Goal: Task Accomplishment & Management: Use online tool/utility

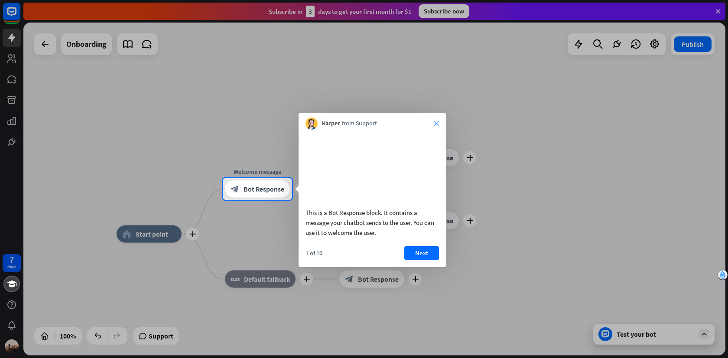
click at [435, 122] on icon "close" at bounding box center [436, 123] width 5 height 5
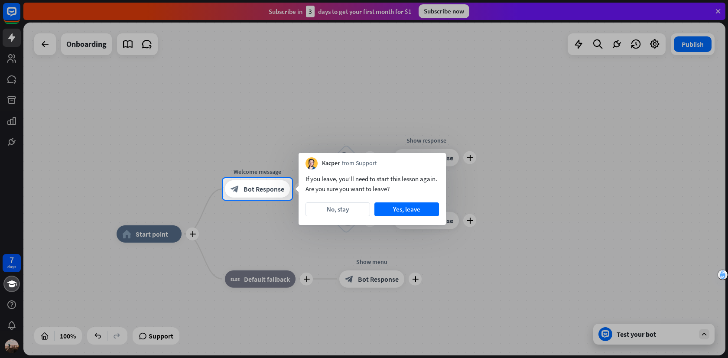
click at [389, 115] on div at bounding box center [364, 89] width 728 height 178
drag, startPoint x: 350, startPoint y: 207, endPoint x: 393, endPoint y: 207, distance: 43.4
click at [393, 208] on div "No, stay Yes, leave" at bounding box center [373, 210] width 134 height 14
click at [393, 207] on button "Yes, leave" at bounding box center [407, 210] width 65 height 14
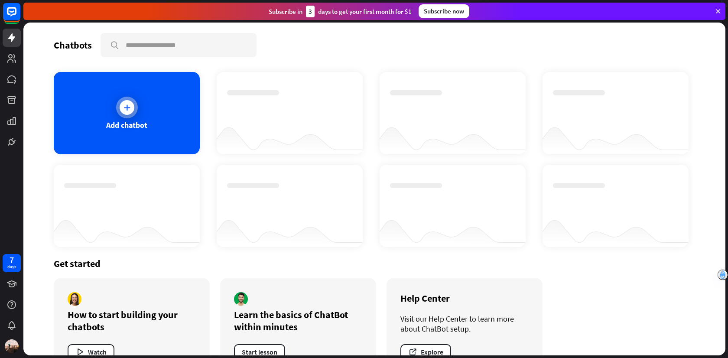
click at [139, 110] on div "Add chatbot" at bounding box center [127, 113] width 146 height 82
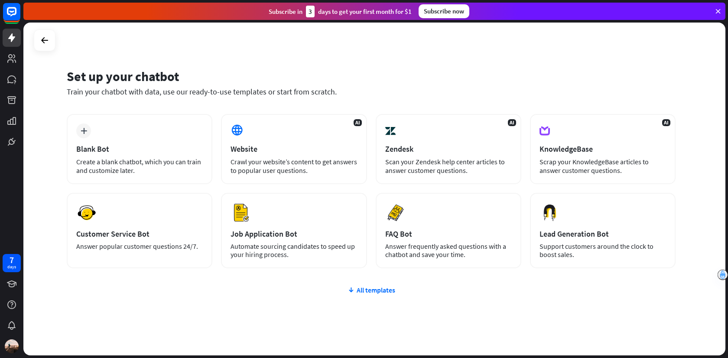
click at [135, 333] on div "plus Blank Bot Create a blank chatbot, which you can train and customize later.…" at bounding box center [371, 243] width 609 height 258
click at [229, 306] on div "plus Blank Bot Create a blank chatbot, which you can train and customize later.…" at bounding box center [371, 243] width 609 height 258
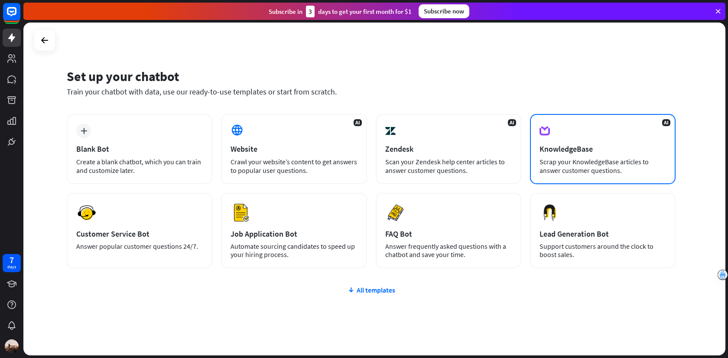
click at [556, 144] on div "KnowledgeBase" at bounding box center [603, 149] width 127 height 10
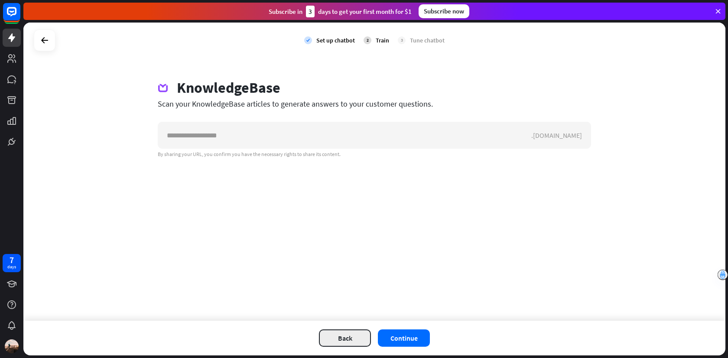
click at [352, 336] on button "Back" at bounding box center [345, 338] width 52 height 17
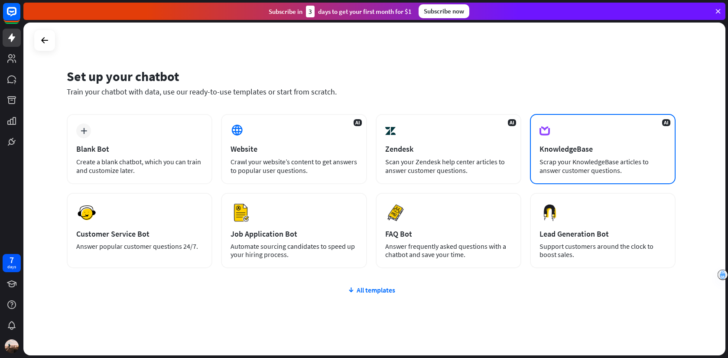
click at [563, 150] on div "KnowledgeBase" at bounding box center [603, 149] width 127 height 10
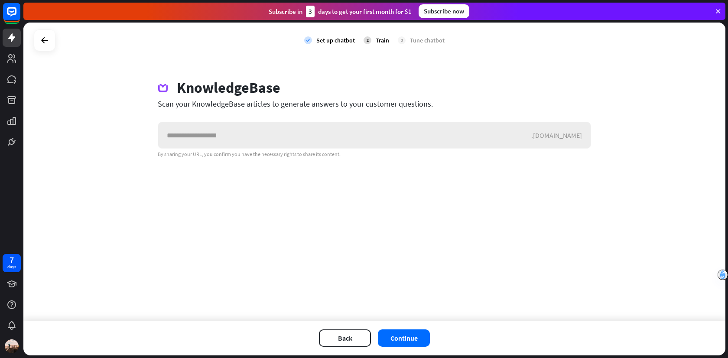
click at [379, 137] on input "text" at bounding box center [344, 135] width 373 height 26
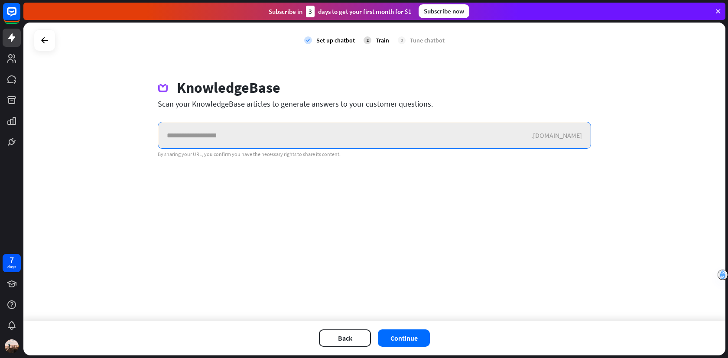
paste input "**********"
type input "**********"
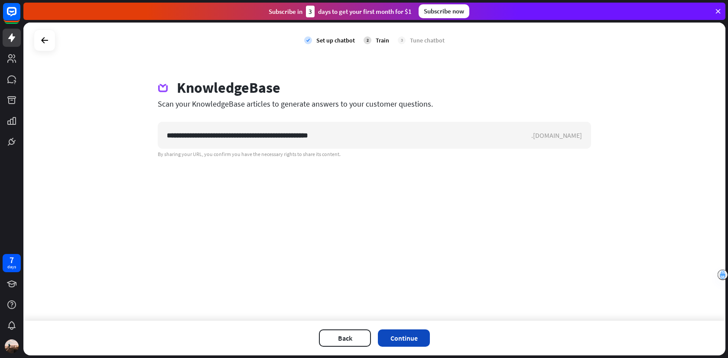
click at [403, 338] on button "Continue" at bounding box center [404, 338] width 52 height 17
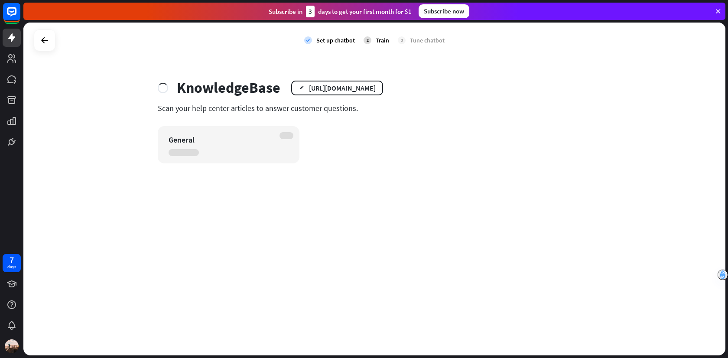
click at [445, 66] on div "check Set up chatbot 2 Train 3 Tune chatbot KnowledgeBase edit [URL][DOMAIN_NAM…" at bounding box center [374, 189] width 702 height 333
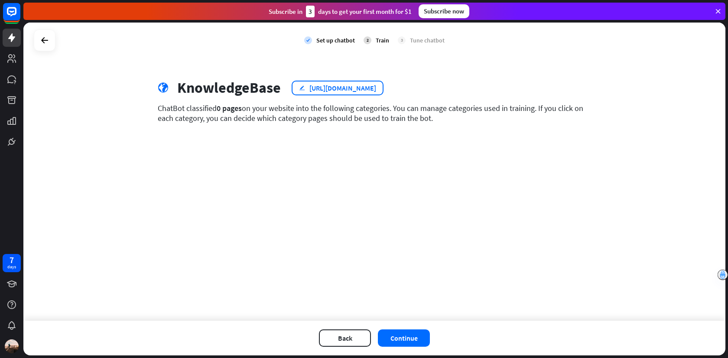
click at [372, 85] on div "[URL][DOMAIN_NAME]" at bounding box center [343, 88] width 67 height 9
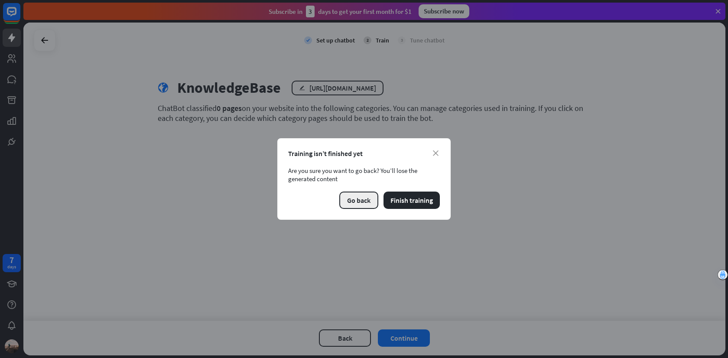
click at [363, 201] on button "Go back" at bounding box center [359, 200] width 39 height 17
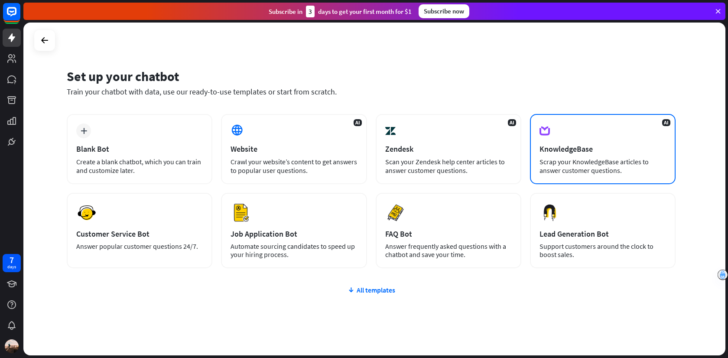
click at [550, 161] on div "Scrap your KnowledgeBase articles to answer customer questions." at bounding box center [603, 165] width 127 height 17
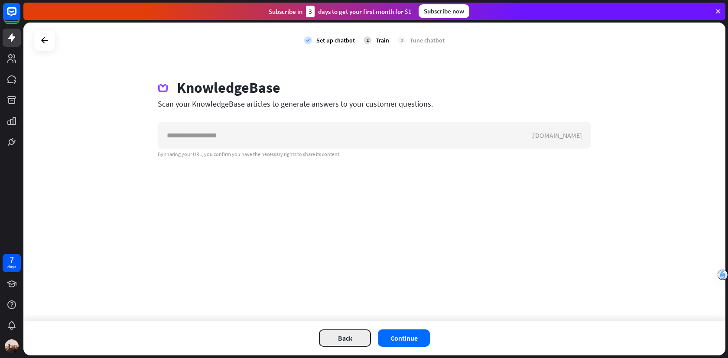
click at [342, 332] on button "Back" at bounding box center [345, 338] width 52 height 17
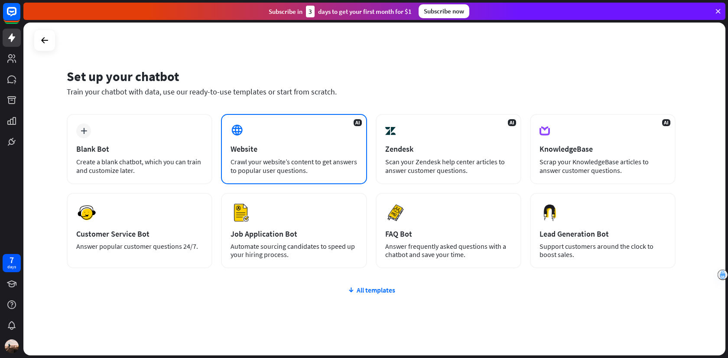
click at [276, 147] on div "Website" at bounding box center [294, 149] width 127 height 10
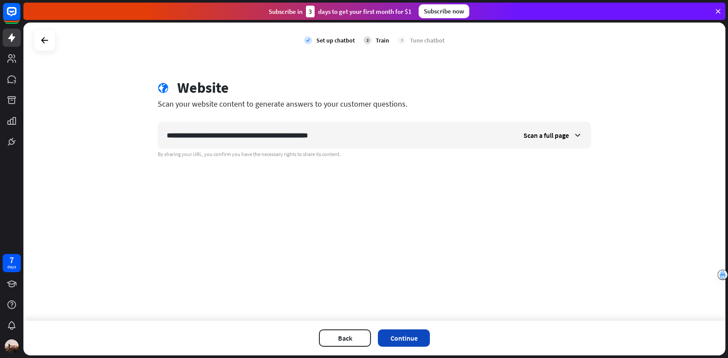
type input "**********"
click at [404, 336] on button "Continue" at bounding box center [404, 338] width 52 height 17
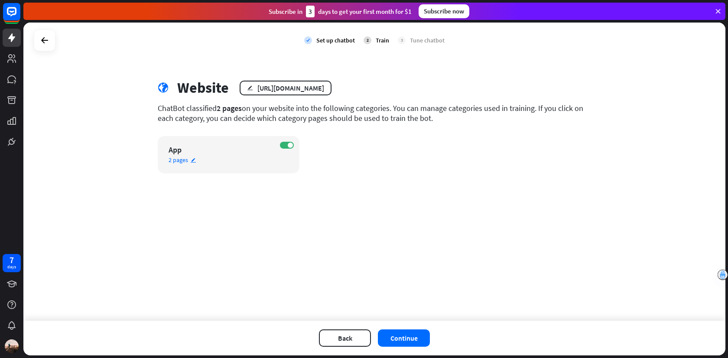
click at [192, 161] on icon "edit" at bounding box center [193, 160] width 6 height 6
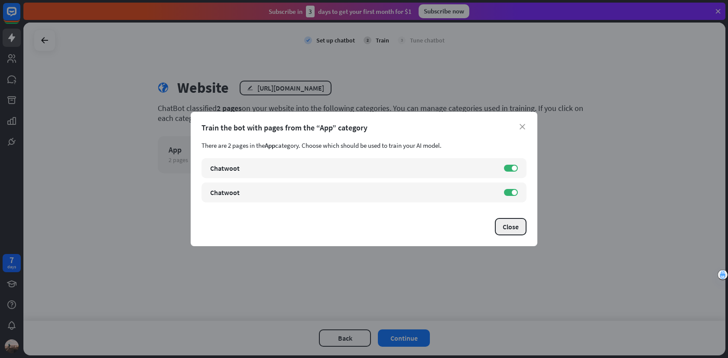
click at [507, 221] on button "Close" at bounding box center [511, 226] width 32 height 17
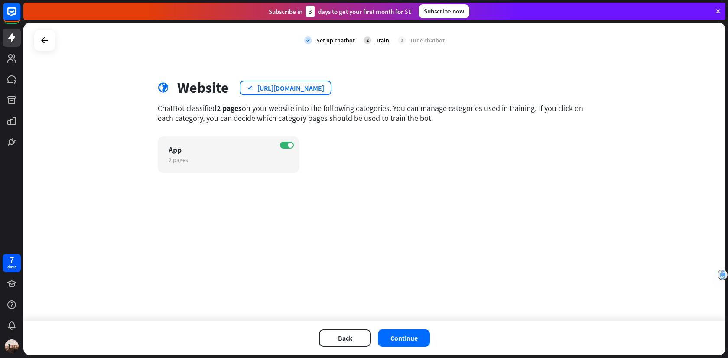
click at [324, 84] on div "[URL][DOMAIN_NAME]" at bounding box center [291, 88] width 67 height 9
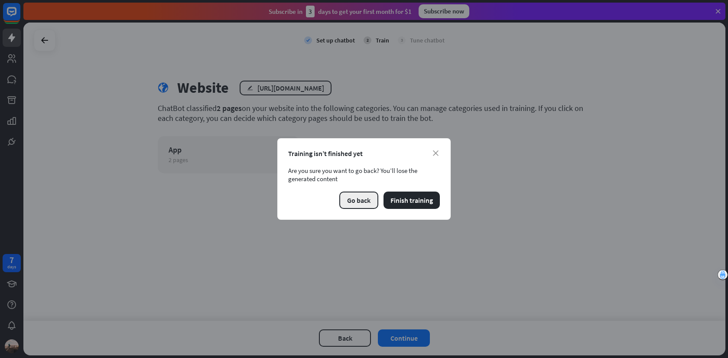
click at [365, 199] on button "Go back" at bounding box center [359, 200] width 39 height 17
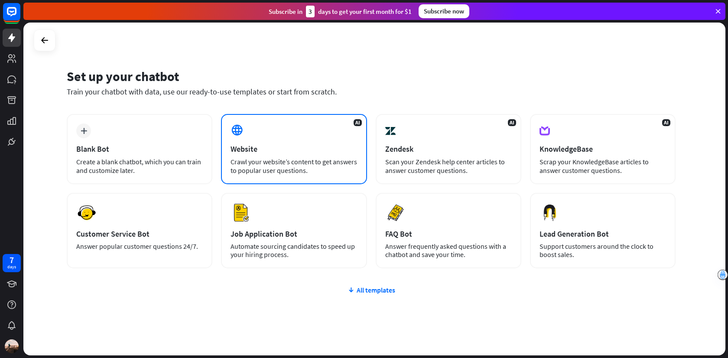
click at [320, 154] on div "AI Website Crawl your website’s content to get answers to popular user question…" at bounding box center [294, 149] width 146 height 70
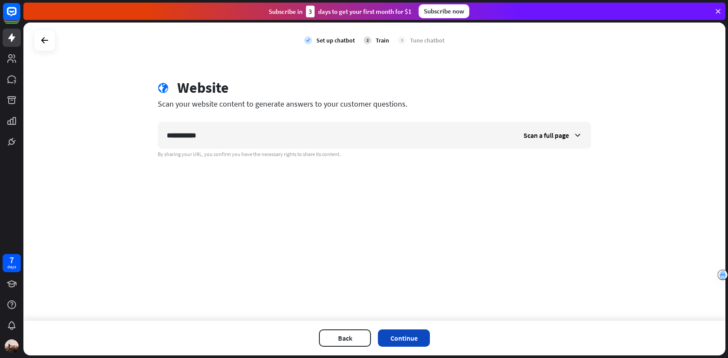
type input "**********"
click at [411, 337] on button "Continue" at bounding box center [404, 338] width 52 height 17
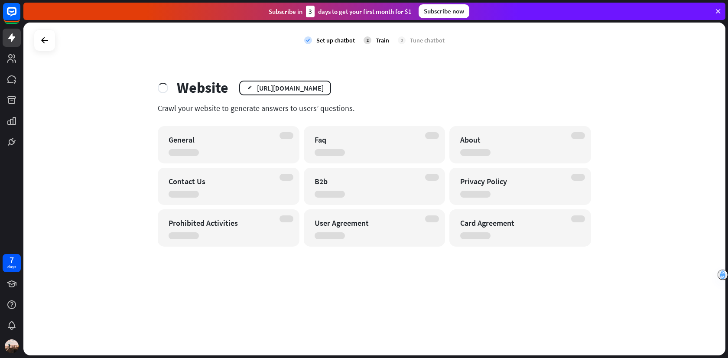
click at [373, 96] on div "Website edit [URL][DOMAIN_NAME]" at bounding box center [375, 88] width 434 height 18
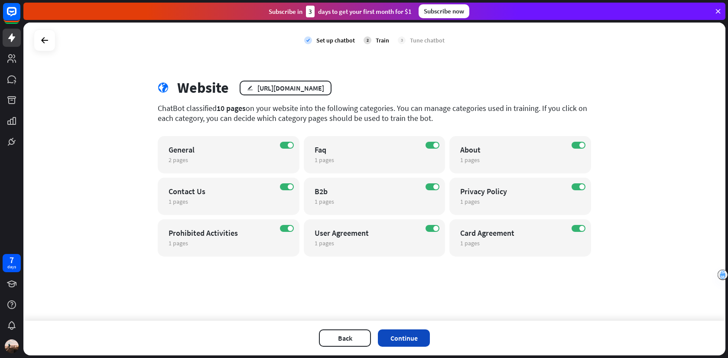
click at [404, 334] on button "Continue" at bounding box center [404, 338] width 52 height 17
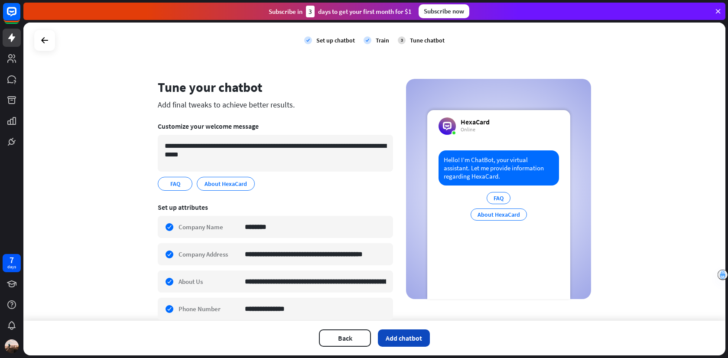
click at [400, 337] on button "Add chatbot" at bounding box center [404, 338] width 52 height 17
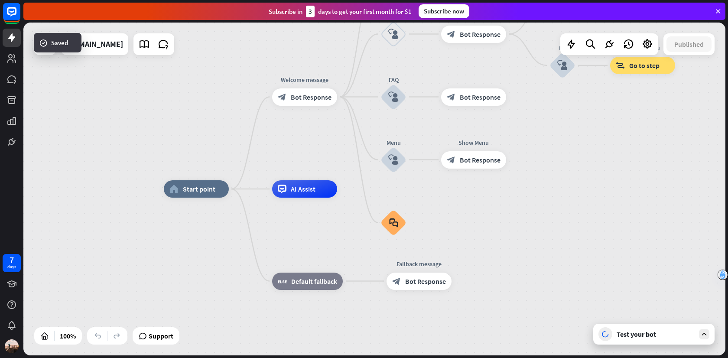
click at [637, 339] on div "Test your bot" at bounding box center [654, 334] width 121 height 21
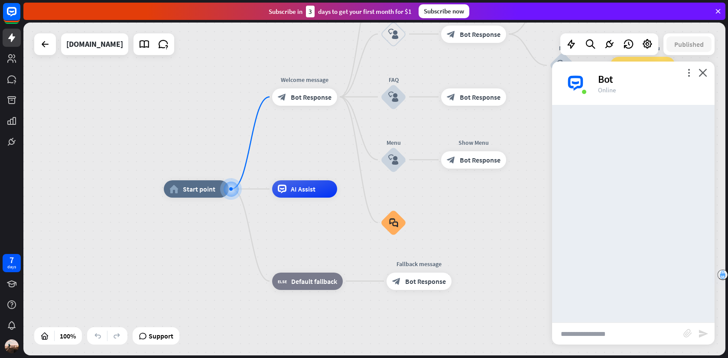
click at [622, 335] on input "text" at bounding box center [617, 334] width 131 height 22
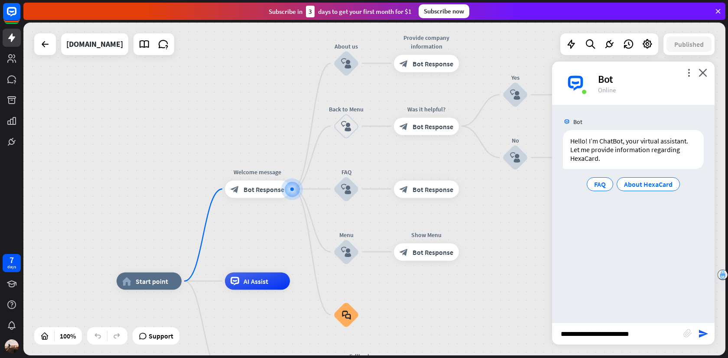
type input "**********"
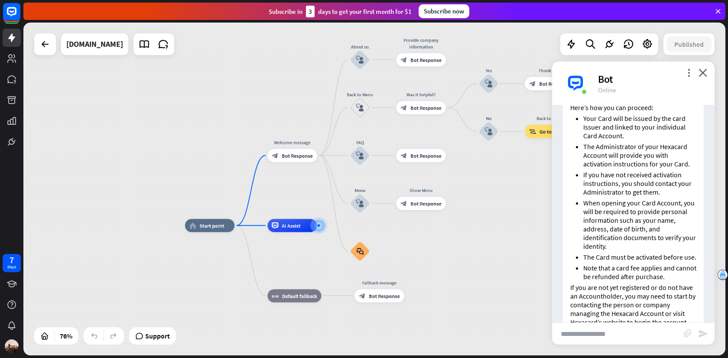
scroll to position [85, 0]
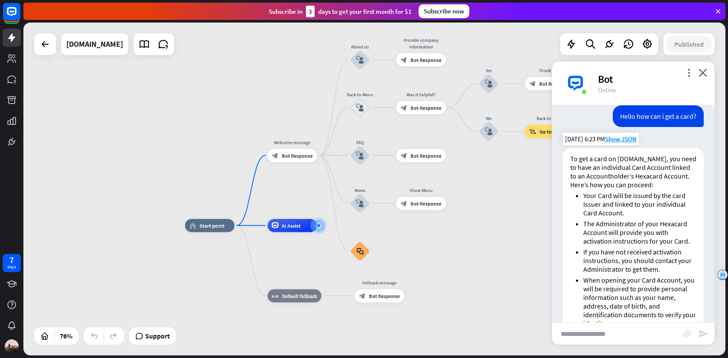
click at [633, 192] on li "Your Card will be issued by the card Issuer and linked to your individual Card …" at bounding box center [640, 204] width 113 height 26
click at [628, 209] on li "Your Card will be issued by the card Issuer and linked to your individual Card …" at bounding box center [640, 204] width 113 height 26
click at [627, 216] on li "Your Card will be issued by the card Issuer and linked to your individual Card …" at bounding box center [640, 204] width 113 height 26
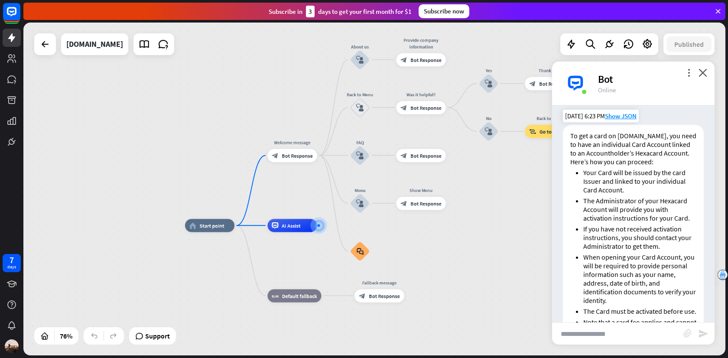
scroll to position [109, 0]
click at [618, 229] on li "If you have not received activation instructions, you should contact your Admin…" at bounding box center [640, 236] width 113 height 26
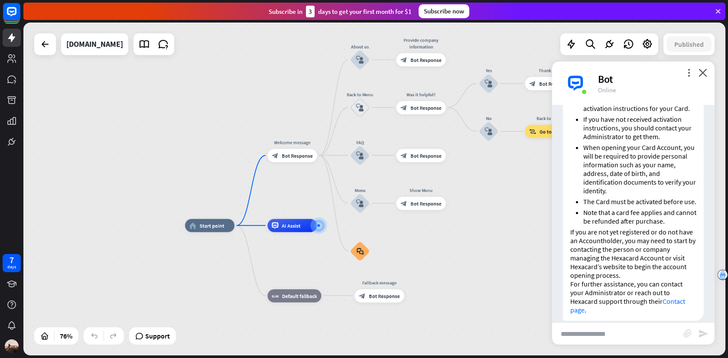
scroll to position [220, 0]
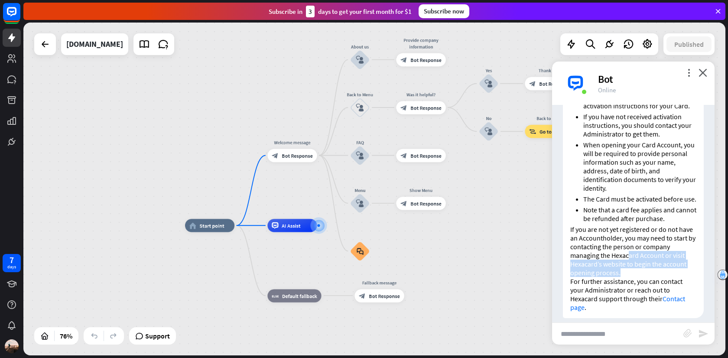
drag, startPoint x: 627, startPoint y: 270, endPoint x: 630, endPoint y: 253, distance: 16.9
click at [630, 253] on p "If you are not yet registered or do not have an Accountholder, you may need to …" at bounding box center [634, 251] width 126 height 52
click at [606, 229] on p "If you are not yet registered or do not have an Accountholder, you may need to …" at bounding box center [634, 251] width 126 height 52
click at [603, 329] on input "text" at bounding box center [617, 334] width 131 height 22
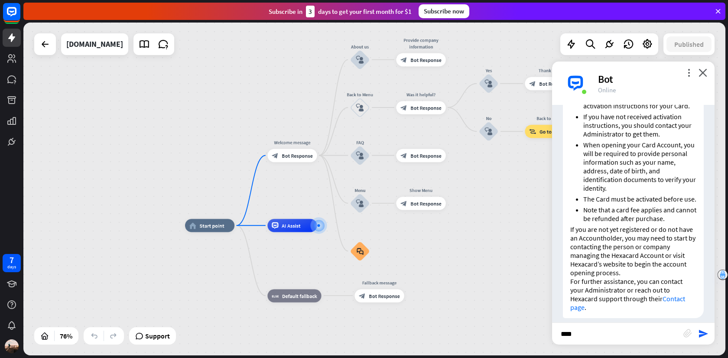
type input "*****"
type input "**********"
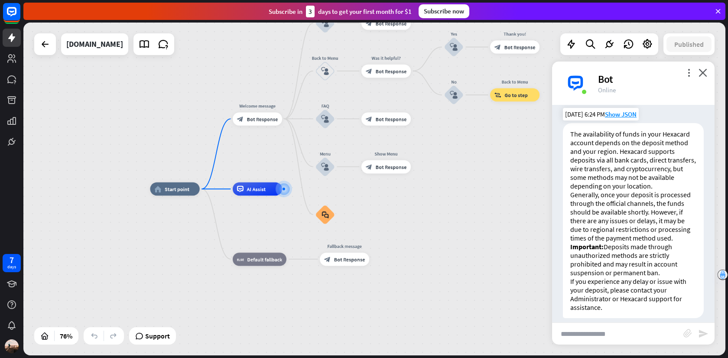
scroll to position [478, 0]
type input "*******"
type input "**********"
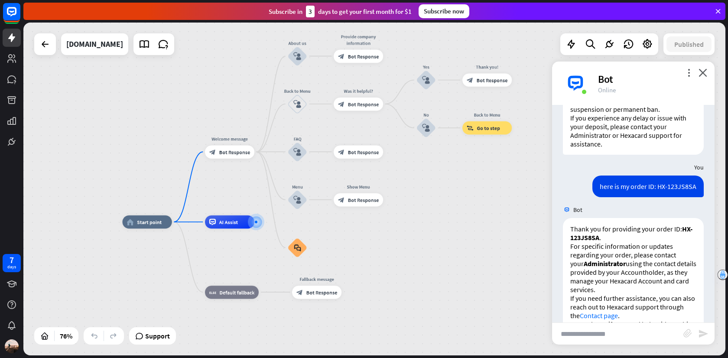
scroll to position [667, 0]
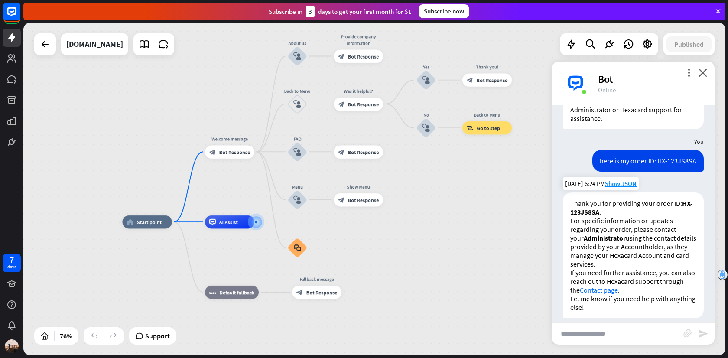
click at [634, 242] on p "For specific information or updates regarding your order, please contact your A…" at bounding box center [634, 242] width 126 height 52
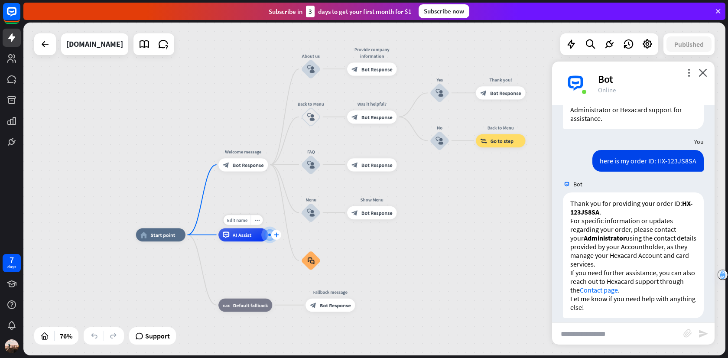
click at [276, 235] on icon "plus" at bounding box center [276, 235] width 5 height 5
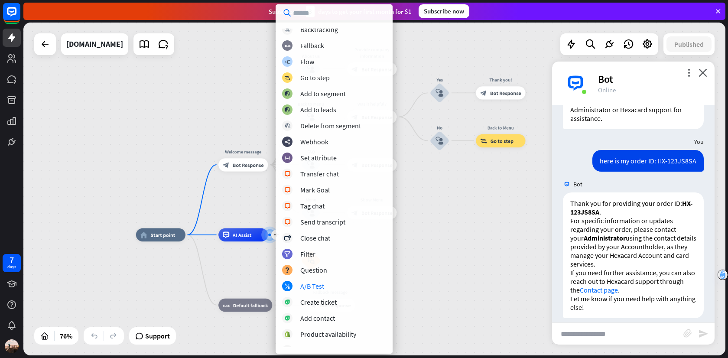
scroll to position [0, 0]
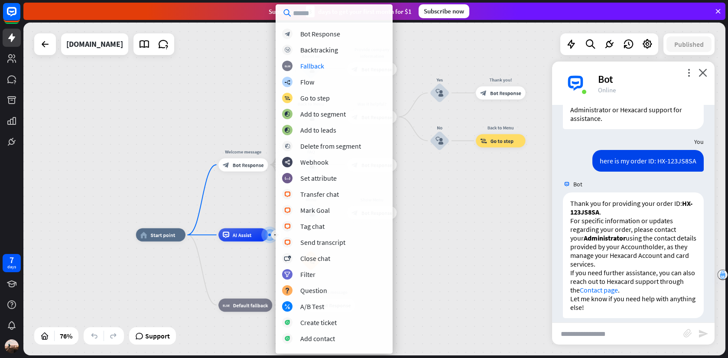
click at [441, 54] on div "home_2 Start point Welcome message block_bot_response Bot Response About us blo…" at bounding box center [374, 189] width 702 height 333
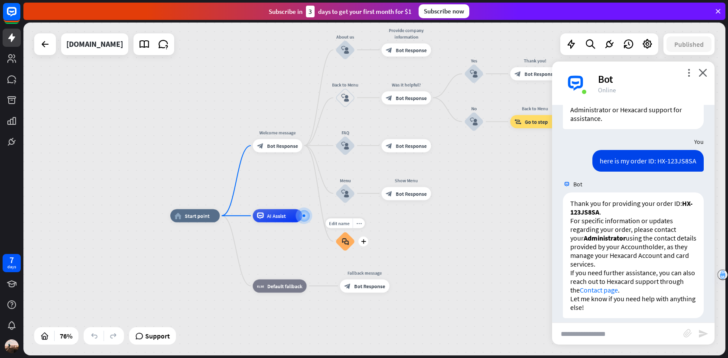
click at [347, 237] on div "block_faq" at bounding box center [346, 242] width 20 height 20
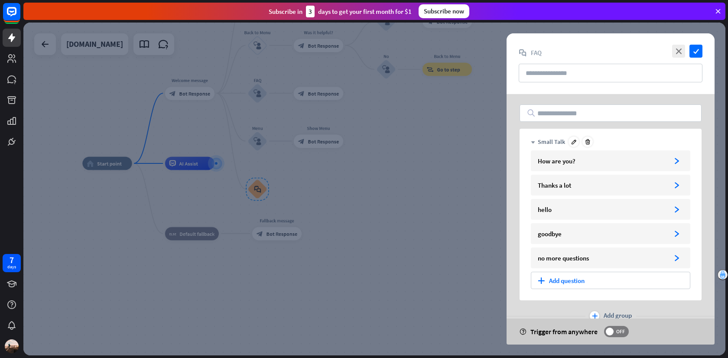
click at [534, 140] on icon "down" at bounding box center [533, 142] width 4 height 4
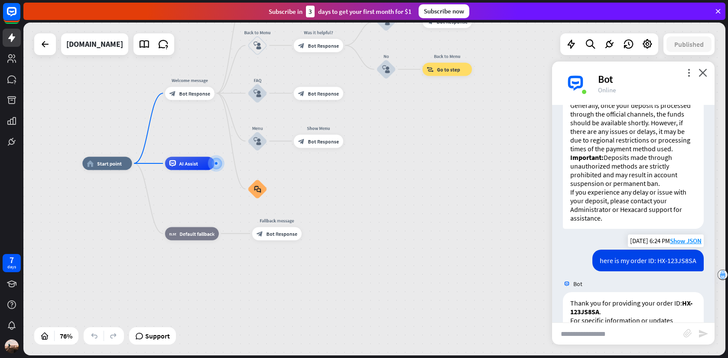
scroll to position [667, 0]
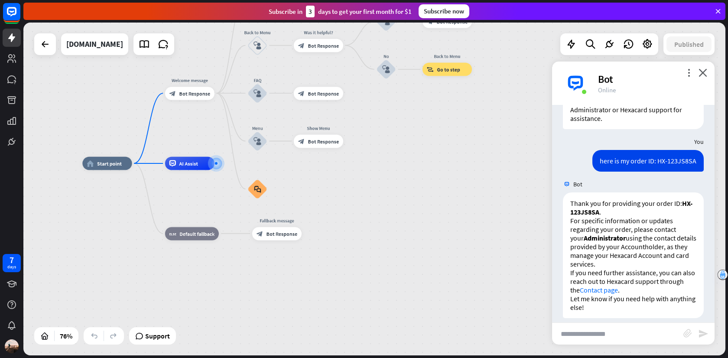
click at [686, 77] on div "Bot" at bounding box center [651, 78] width 106 height 13
click at [690, 74] on icon "more_vert" at bounding box center [689, 73] width 8 height 8
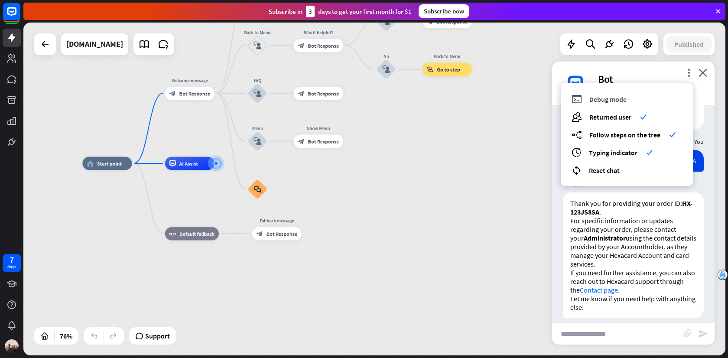
click at [621, 99] on span "Debug mode" at bounding box center [608, 99] width 37 height 9
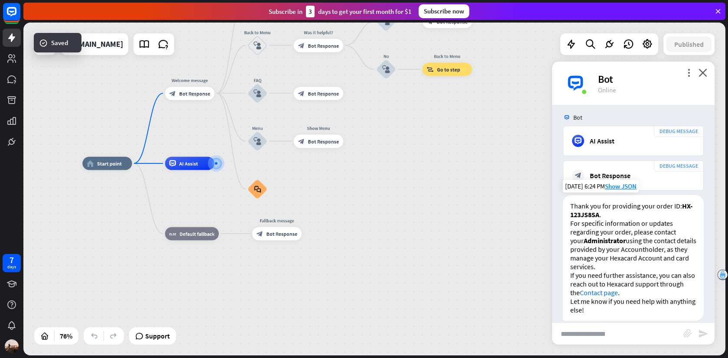
scroll to position [1020, 0]
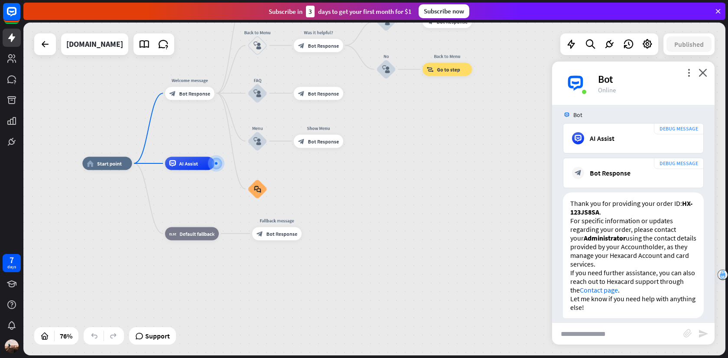
click at [609, 323] on input "text" at bounding box center [617, 334] width 131 height 22
type input "**********"
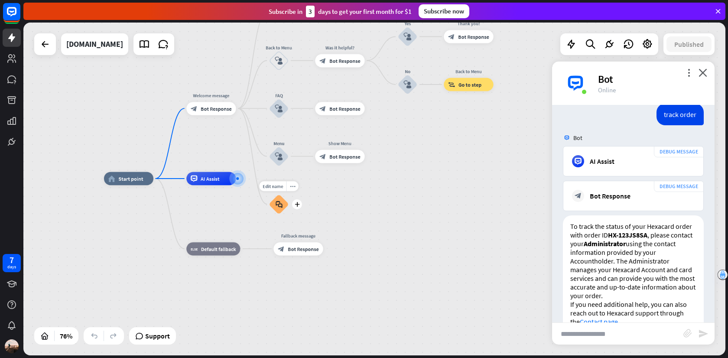
scroll to position [1278, 0]
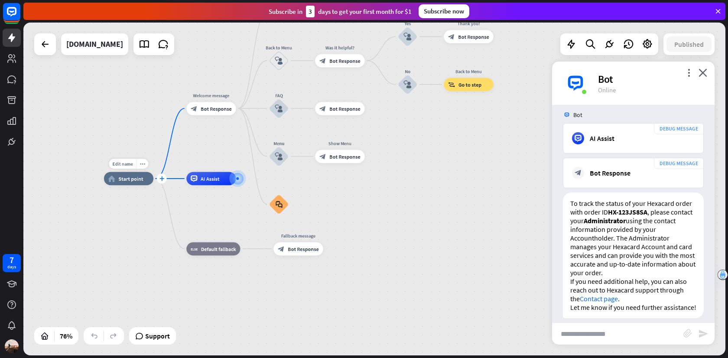
click at [163, 179] on icon "plus" at bounding box center [161, 178] width 5 height 5
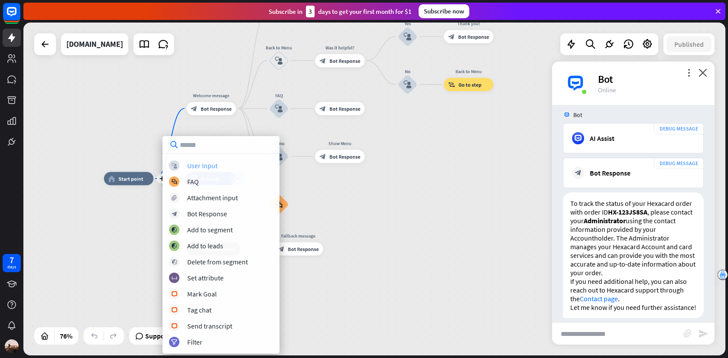
click at [212, 167] on div "User Input" at bounding box center [202, 165] width 30 height 9
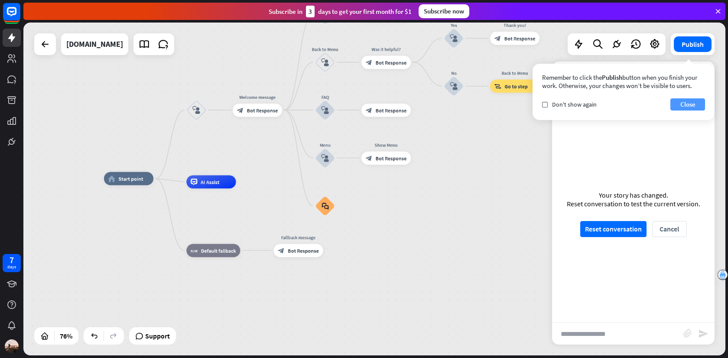
click at [698, 104] on button "Close" at bounding box center [688, 104] width 35 height 12
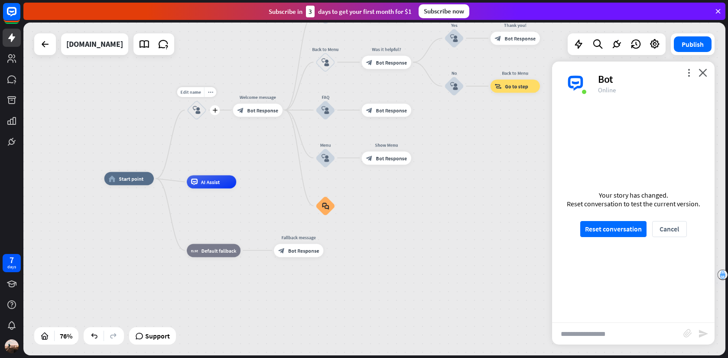
click at [195, 118] on div "block_user_input" at bounding box center [197, 110] width 20 height 20
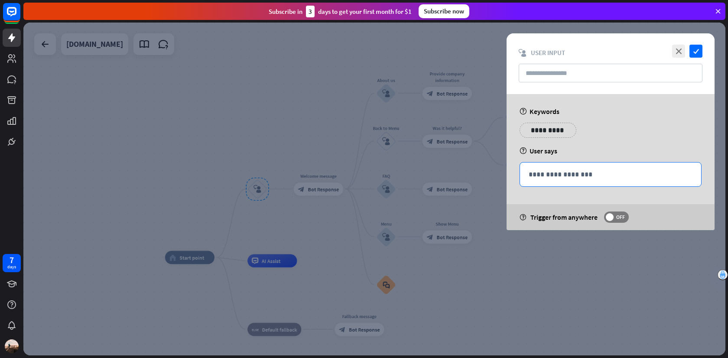
click at [567, 176] on p "**********" at bounding box center [611, 174] width 164 height 11
click at [555, 128] on p "**********" at bounding box center [543, 130] width 35 height 11
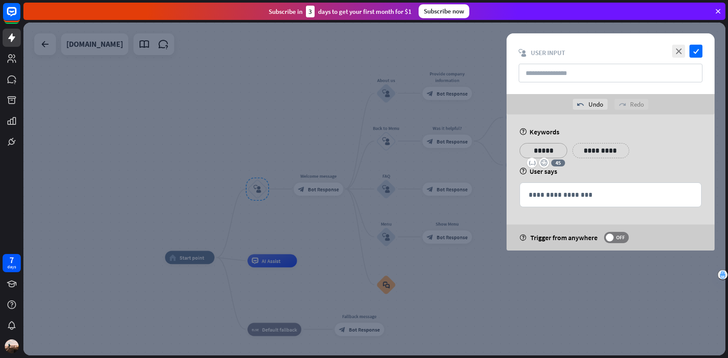
click at [599, 151] on p "**********" at bounding box center [601, 150] width 44 height 11
click at [646, 152] on p "**********" at bounding box center [649, 150] width 35 height 11
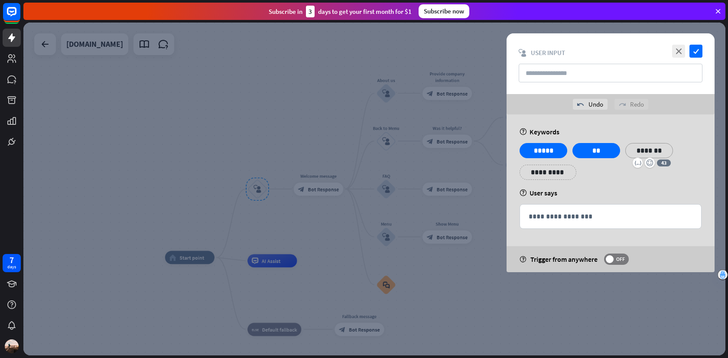
click at [599, 183] on div "**********" at bounding box center [610, 164] width 187 height 43
click at [569, 225] on div "**********" at bounding box center [610, 217] width 181 height 24
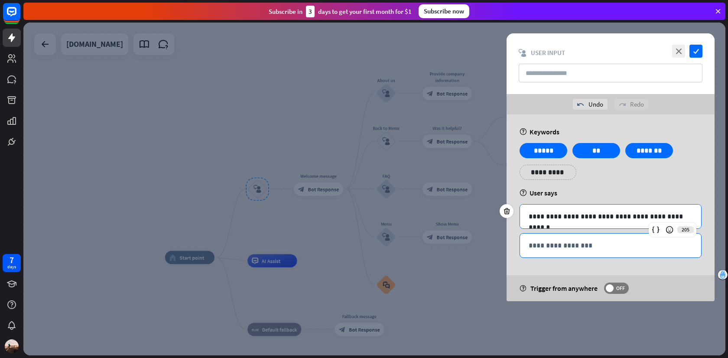
click at [551, 241] on p "**********" at bounding box center [611, 245] width 164 height 11
click at [643, 225] on div "**********" at bounding box center [610, 217] width 181 height 24
click at [695, 190] on div "help User says" at bounding box center [611, 193] width 182 height 9
click at [696, 52] on icon "check" at bounding box center [696, 51] width 13 height 13
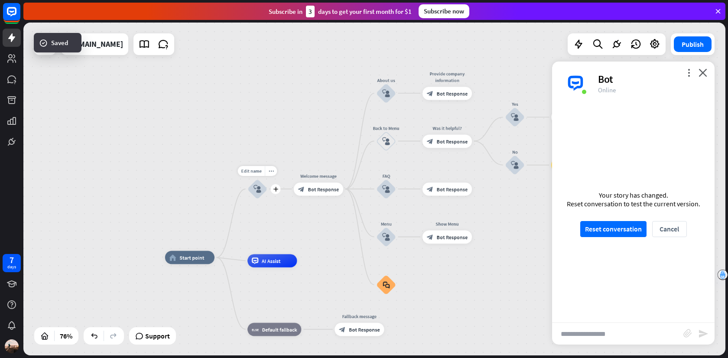
click at [255, 194] on div "block_user_input" at bounding box center [258, 189] width 20 height 20
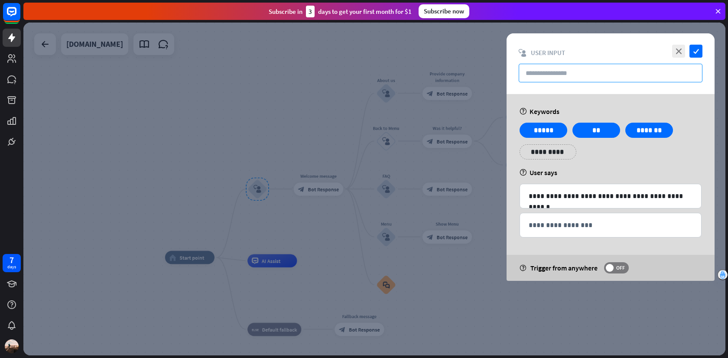
click at [609, 74] on input "text" at bounding box center [611, 73] width 184 height 19
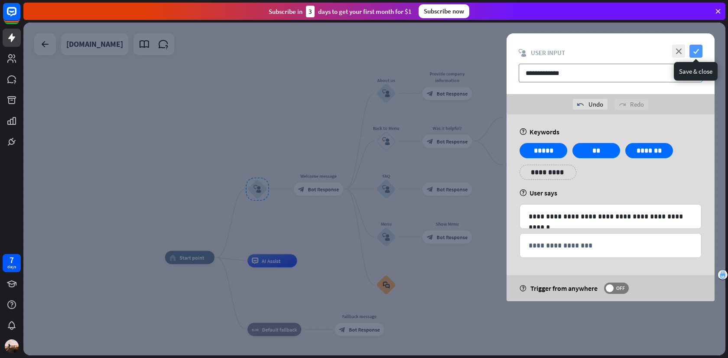
type input "**********"
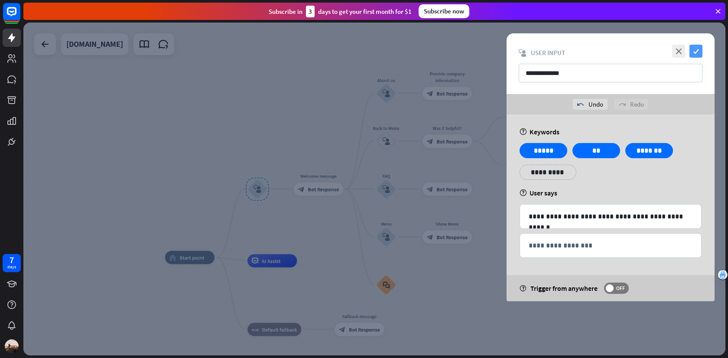
click at [699, 50] on icon "check" at bounding box center [696, 51] width 13 height 13
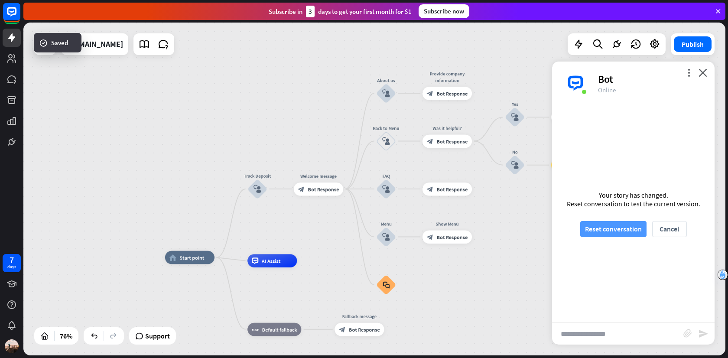
click at [635, 227] on button "Reset conversation" at bounding box center [614, 229] width 66 height 16
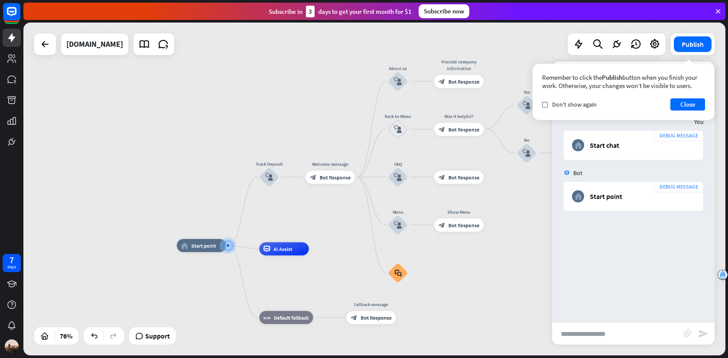
click at [599, 330] on input "text" at bounding box center [617, 334] width 131 height 22
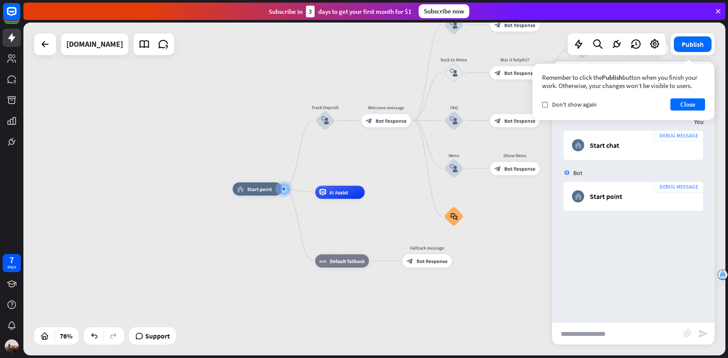
click at [592, 330] on input "text" at bounding box center [617, 334] width 131 height 22
paste input "**********"
type input "**********"
click at [682, 104] on button "Close" at bounding box center [688, 104] width 35 height 12
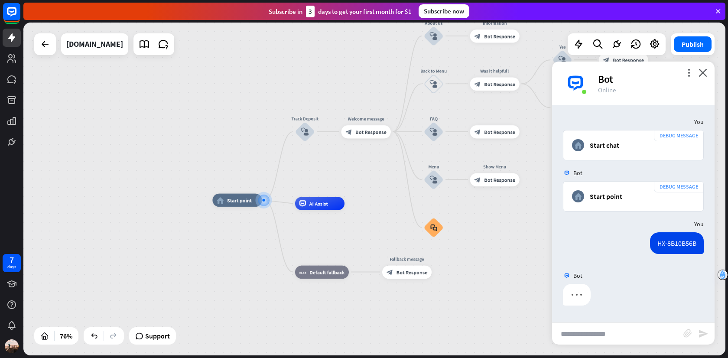
drag, startPoint x: 268, startPoint y: 200, endPoint x: 335, endPoint y: 166, distance: 74.7
drag, startPoint x: 303, startPoint y: 130, endPoint x: 328, endPoint y: 153, distance: 34.1
click at [315, 142] on div "Edit name more_horiz plus Track Deposit block_user_input" at bounding box center [305, 132] width 20 height 20
click at [307, 132] on icon "block_user_input" at bounding box center [305, 132] width 8 height 8
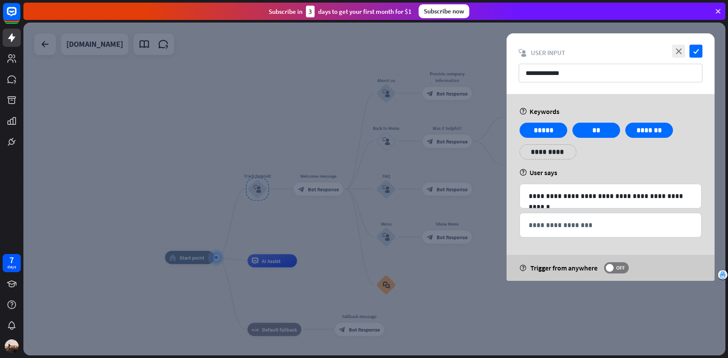
click at [495, 259] on div at bounding box center [374, 189] width 702 height 333
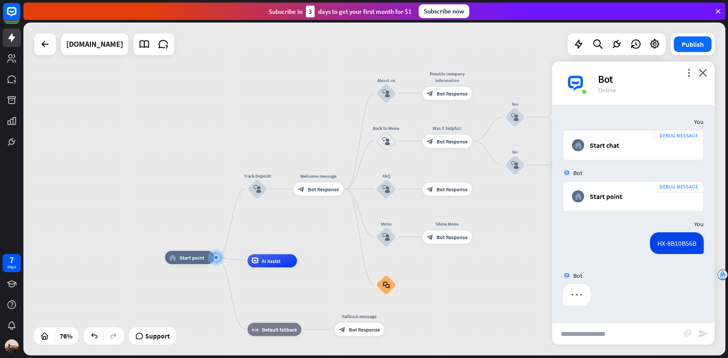
click at [629, 260] on div "HX-8B10B56B" at bounding box center [633, 249] width 163 height 35
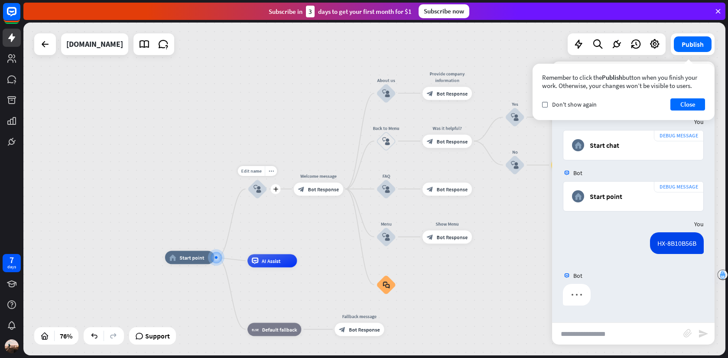
click at [254, 185] on icon "block_user_input" at bounding box center [258, 189] width 8 height 8
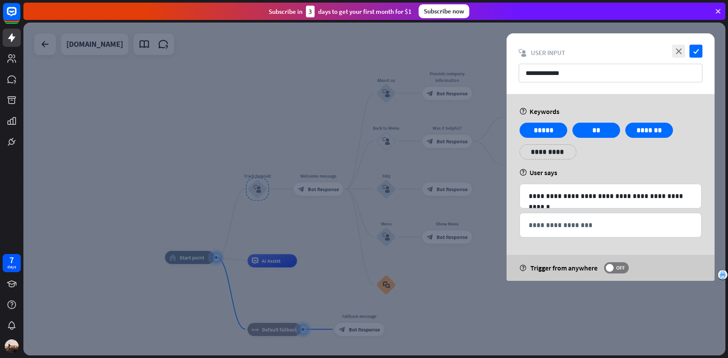
click at [293, 139] on div at bounding box center [374, 189] width 702 height 333
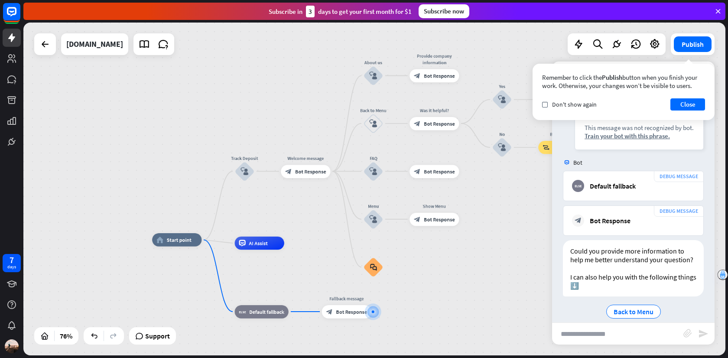
scroll to position [160, 0]
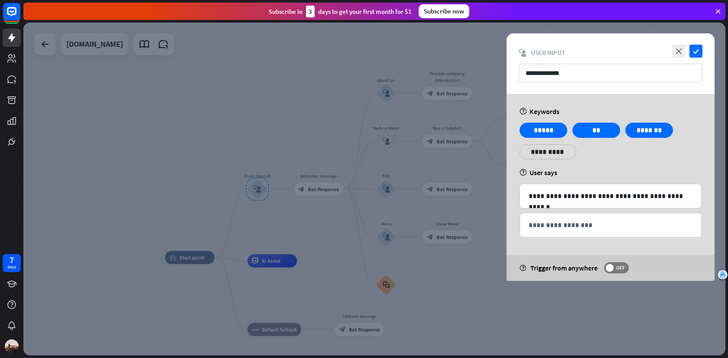
click at [436, 232] on div at bounding box center [374, 189] width 702 height 333
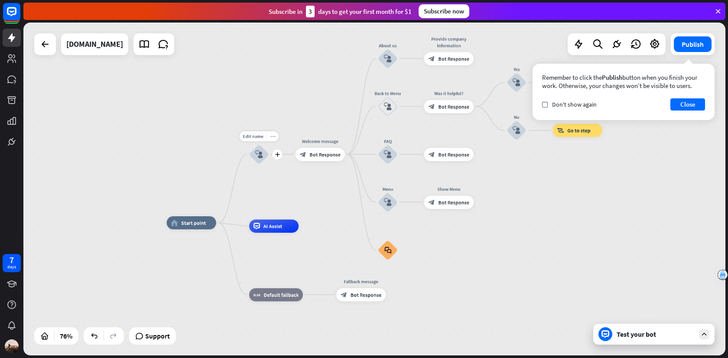
click at [271, 140] on div "more_horiz" at bounding box center [273, 136] width 12 height 10
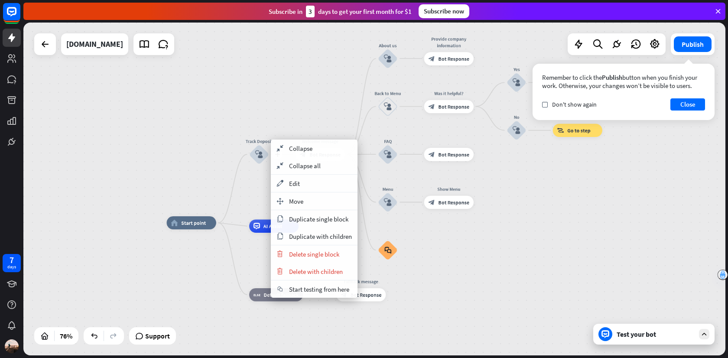
click at [262, 147] on div "block_user_input" at bounding box center [259, 154] width 20 height 20
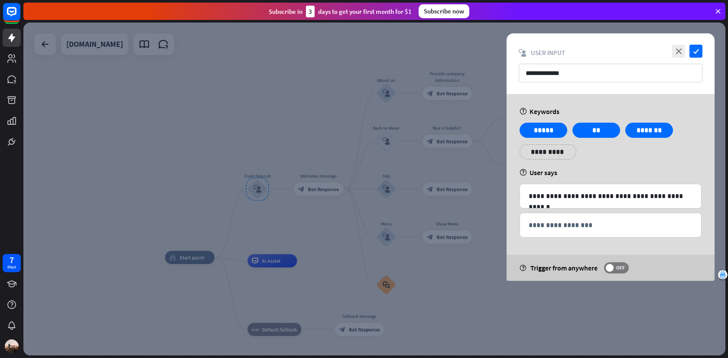
click at [263, 155] on div at bounding box center [374, 189] width 702 height 333
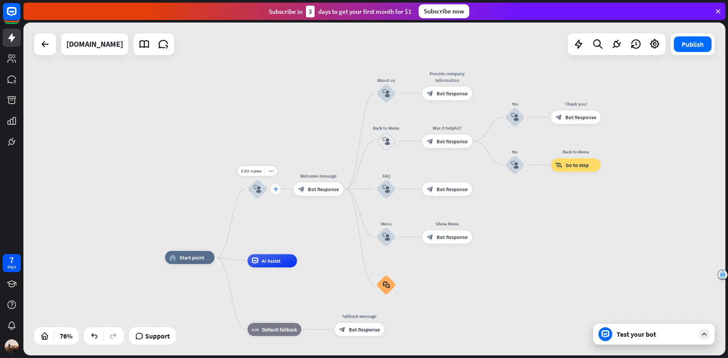
click at [274, 189] on icon "plus" at bounding box center [275, 189] width 5 height 5
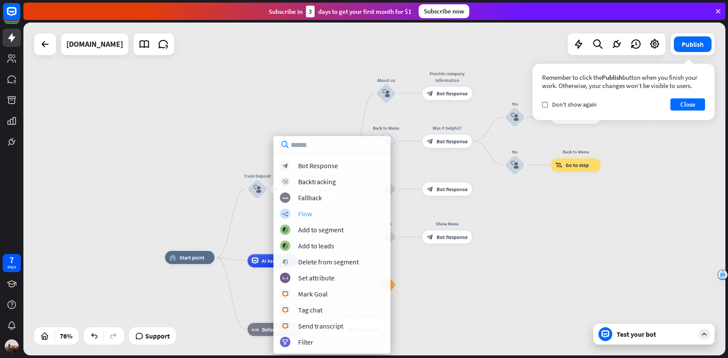
click at [318, 215] on div "builder_tree Flow" at bounding box center [332, 214] width 104 height 10
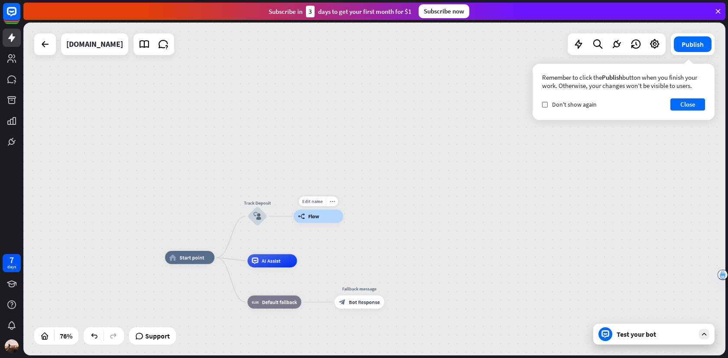
click at [327, 220] on div "builder_tree Flow" at bounding box center [318, 216] width 49 height 13
click at [327, 220] on div "home_2 Start point Track Deposit block_user_input Edit name more_horiz builder_…" at bounding box center [374, 189] width 702 height 333
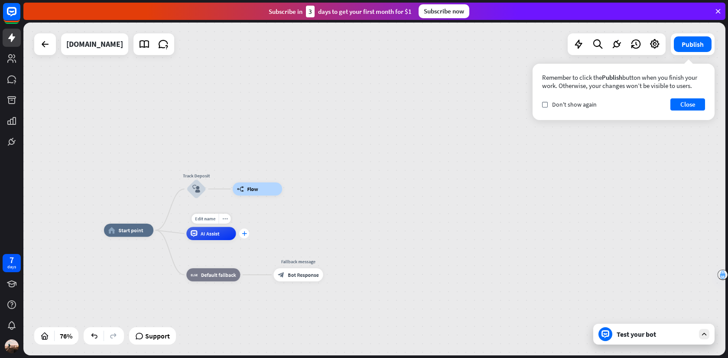
click at [243, 234] on icon "plus" at bounding box center [244, 233] width 5 height 5
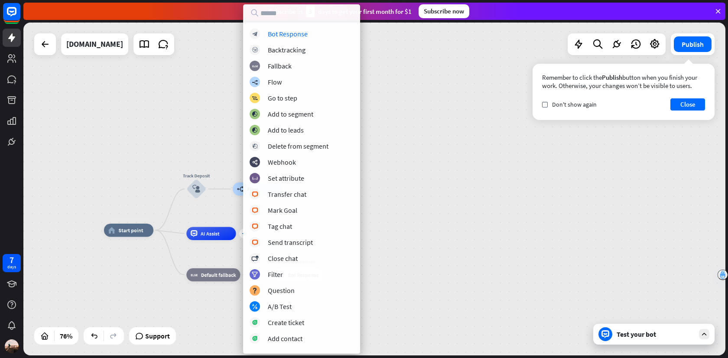
click at [244, 234] on div "block_bot_response Bot Response block_backtracking Backtracking block_fallback …" at bounding box center [301, 188] width 117 height 319
click at [233, 196] on div "Edit name more_horiz builder_tree Flow" at bounding box center [257, 189] width 49 height 13
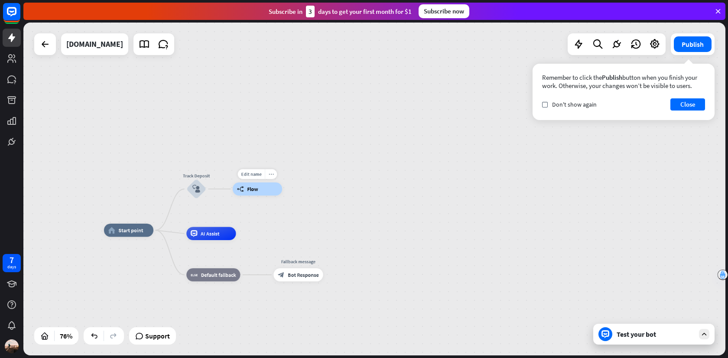
click at [274, 173] on div "more_horiz" at bounding box center [271, 174] width 12 height 10
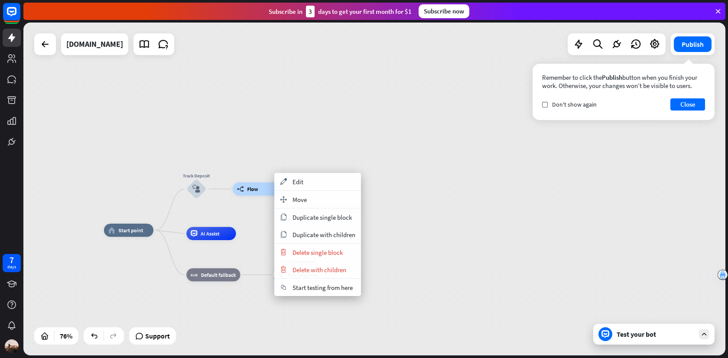
click at [301, 161] on div "home_2 Start point Track Deposit block_user_input builder_tree Flow AI Assist b…" at bounding box center [374, 189] width 702 height 333
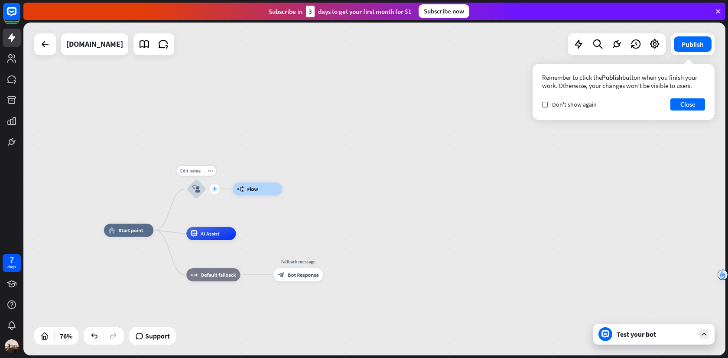
click at [216, 188] on icon "plus" at bounding box center [214, 189] width 5 height 5
click at [186, 191] on div "Edit name more_horiz plus Track Deposit block_user_input" at bounding box center [196, 190] width 20 height 20
click at [209, 171] on icon "more_horiz" at bounding box center [210, 171] width 5 height 5
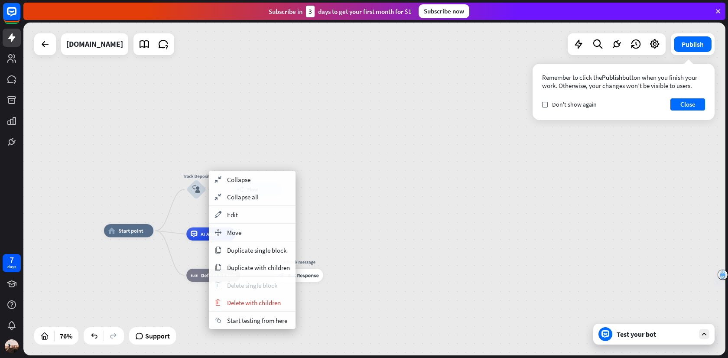
click at [249, 286] on span "Delete single block" at bounding box center [252, 285] width 50 height 8
click at [233, 137] on div "home_2 Start point Track Deposit block_user_input builder_tree Flow AI Assist b…" at bounding box center [374, 189] width 702 height 333
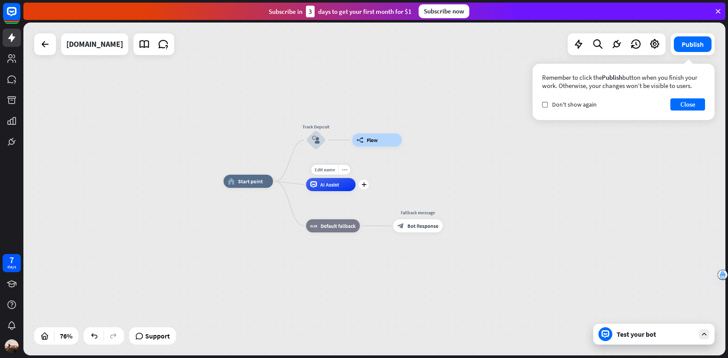
drag, startPoint x: 176, startPoint y: 234, endPoint x: 310, endPoint y: 170, distance: 148.4
click at [310, 178] on div "Edit name more_horiz plus AI Assist" at bounding box center [330, 184] width 49 height 13
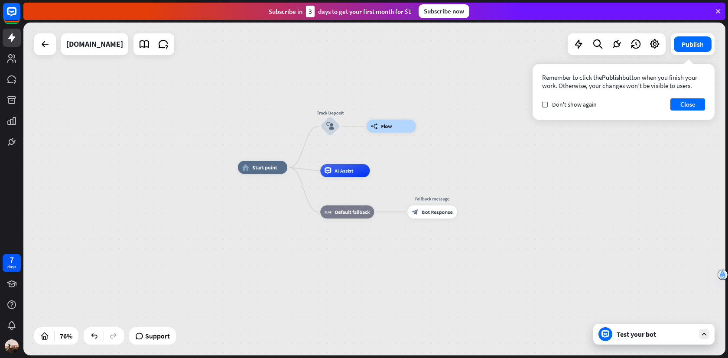
drag, startPoint x: 347, startPoint y: 172, endPoint x: 407, endPoint y: 169, distance: 60.4
click at [408, 169] on div "home_2 Start point Track Deposit block_user_input builder_tree Flow AI Assist b…" at bounding box center [505, 294] width 535 height 254
drag, startPoint x: 361, startPoint y: 171, endPoint x: 376, endPoint y: 121, distance: 52.4
click at [376, 167] on div "home_2 Start point Track Deposit block_user_input Edit name more_horiz builder_…" at bounding box center [505, 294] width 535 height 254
click at [406, 114] on div "more_horiz" at bounding box center [405, 111] width 12 height 10
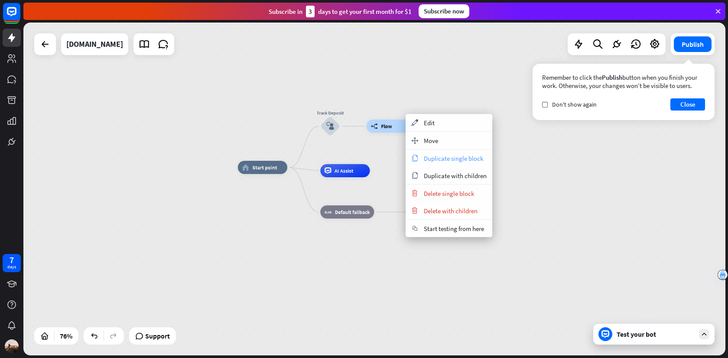
click at [429, 161] on span "Duplicate single block" at bounding box center [453, 158] width 59 height 8
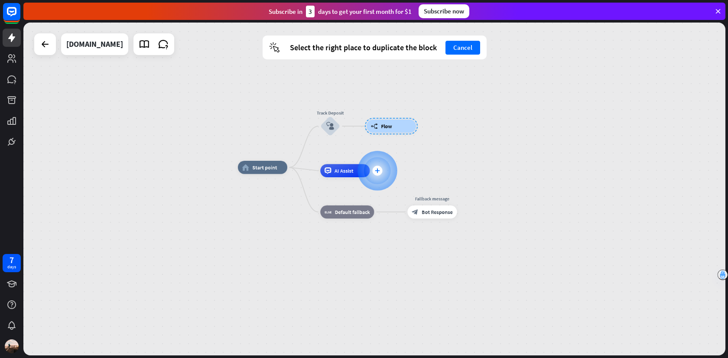
click at [356, 171] on div "AI Assist" at bounding box center [344, 170] width 49 height 13
click at [380, 169] on div "plus" at bounding box center [377, 171] width 10 height 10
click at [355, 170] on div "AI Assist" at bounding box center [344, 170] width 49 height 13
click at [378, 169] on icon "plus" at bounding box center [377, 170] width 5 height 5
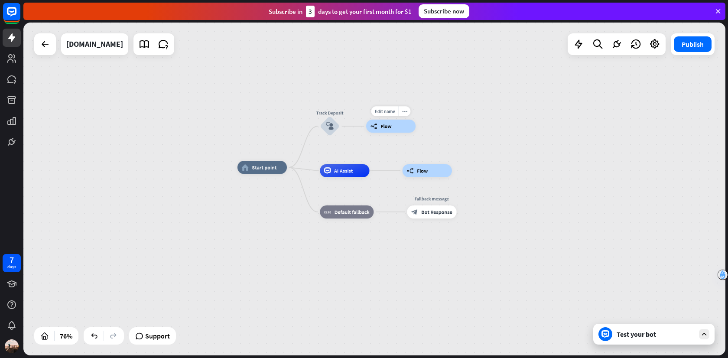
click at [387, 131] on div "builder_tree Flow" at bounding box center [390, 126] width 49 height 13
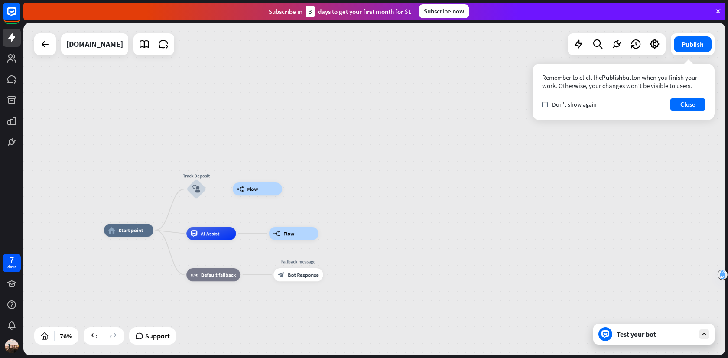
drag, startPoint x: 141, startPoint y: 230, endPoint x: 357, endPoint y: 145, distance: 231.8
click at [357, 145] on div "Edit name more_horiz home_2 Start point Track Deposit block_user_input Edit nam…" at bounding box center [374, 189] width 702 height 333
click at [210, 172] on icon "more_horiz" at bounding box center [210, 170] width 5 height 5
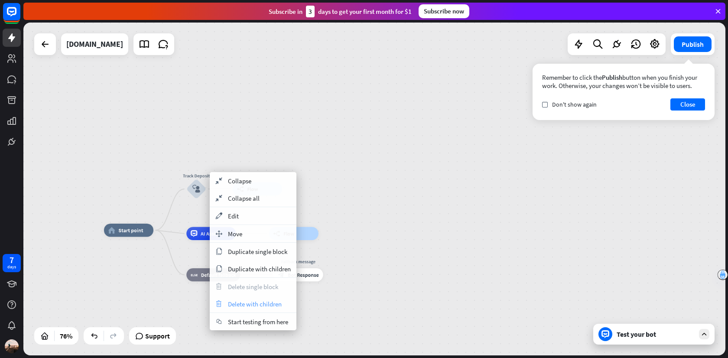
click at [260, 301] on span "Delete with children" at bounding box center [255, 304] width 54 height 8
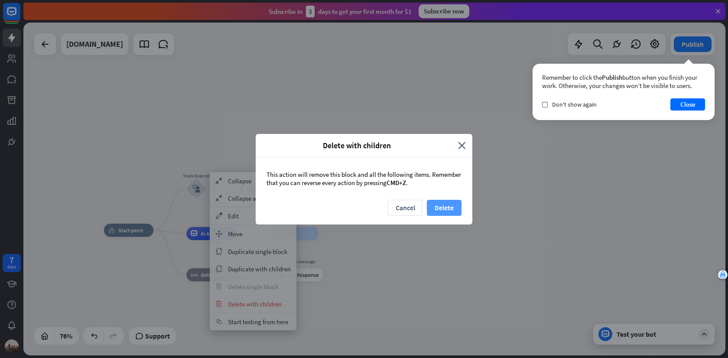
click at [440, 209] on button "Delete" at bounding box center [444, 208] width 35 height 16
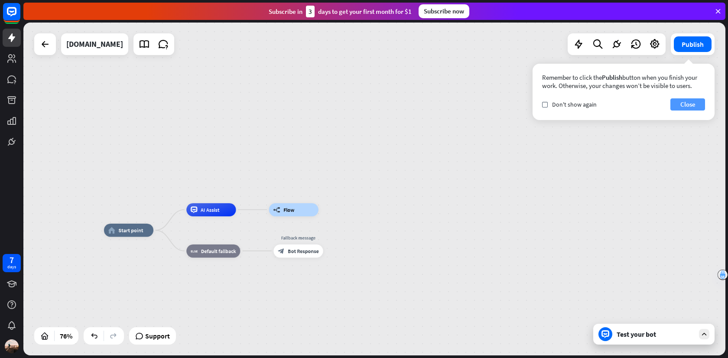
click at [691, 109] on button "Close" at bounding box center [688, 104] width 35 height 12
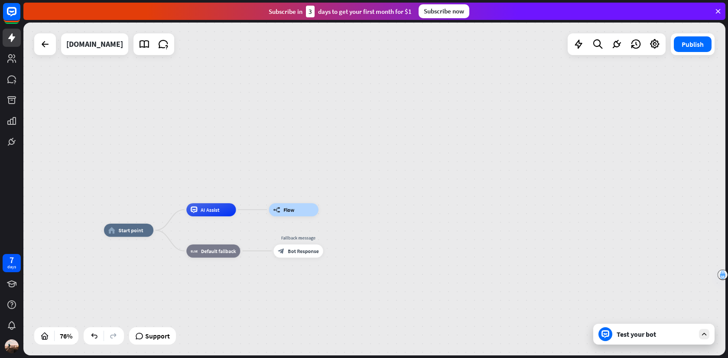
click at [644, 333] on div "Test your bot" at bounding box center [656, 334] width 78 height 9
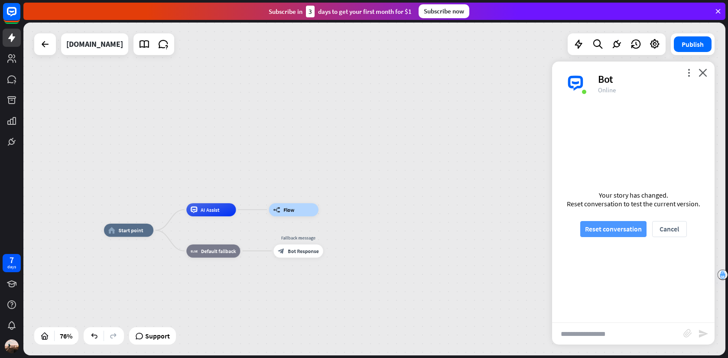
click at [615, 231] on button "Reset conversation" at bounding box center [614, 229] width 66 height 16
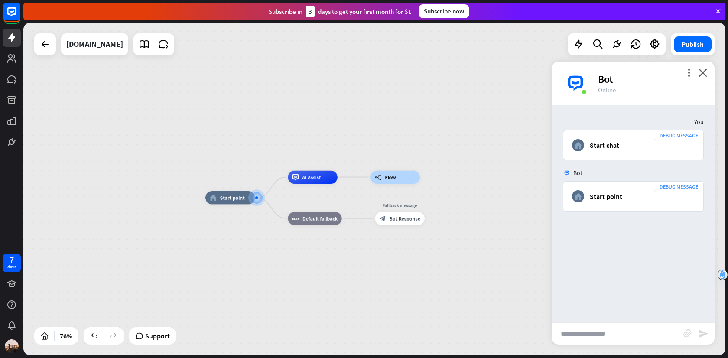
click at [600, 332] on input "text" at bounding box center [617, 334] width 131 height 22
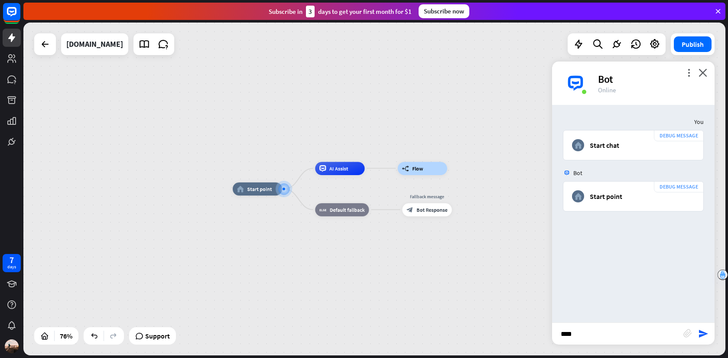
type input "*****"
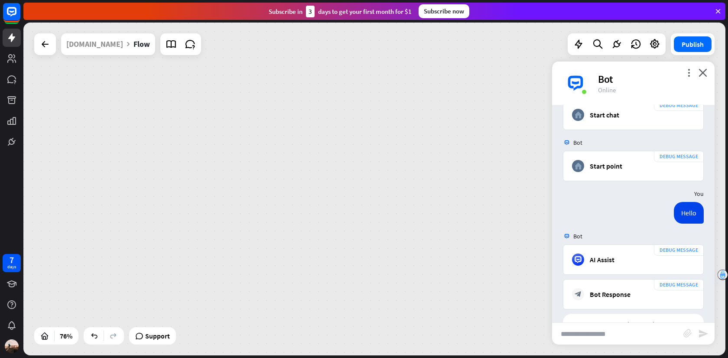
scroll to position [100, 0]
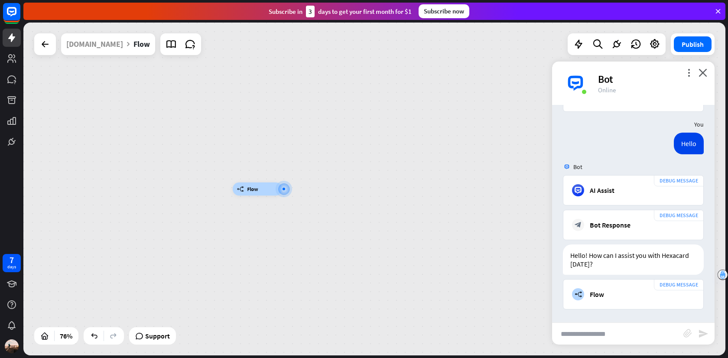
click at [589, 336] on input "text" at bounding box center [617, 334] width 131 height 22
type input "**********"
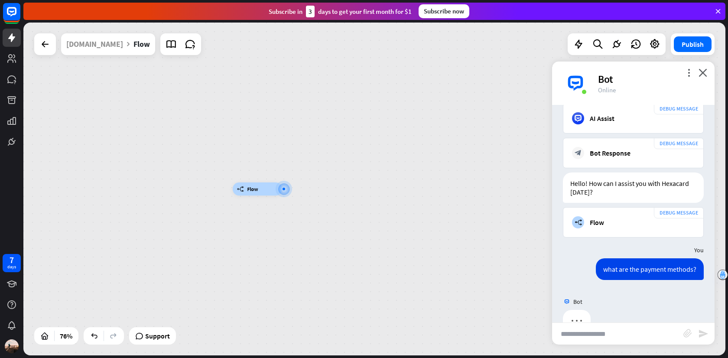
scroll to position [194, 0]
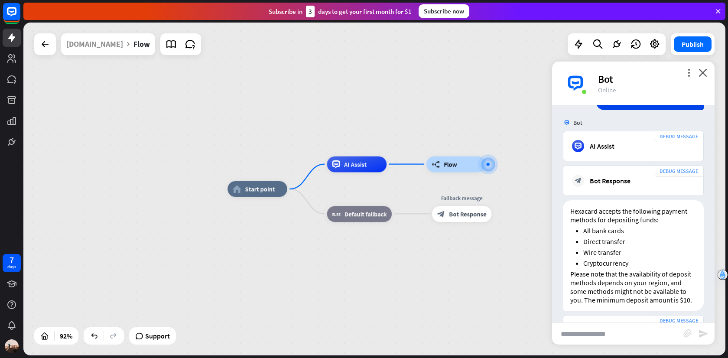
scroll to position [378, 0]
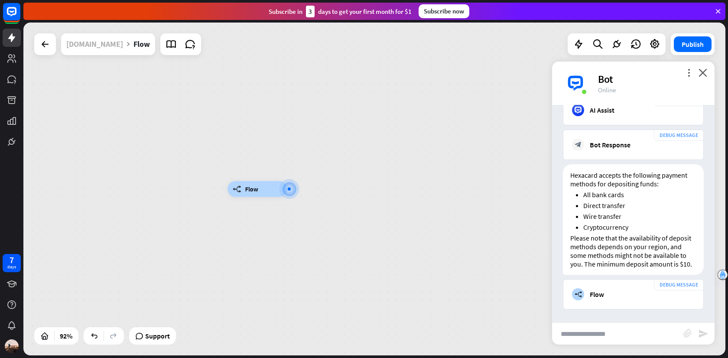
click at [88, 46] on div "[DOMAIN_NAME]" at bounding box center [94, 44] width 57 height 22
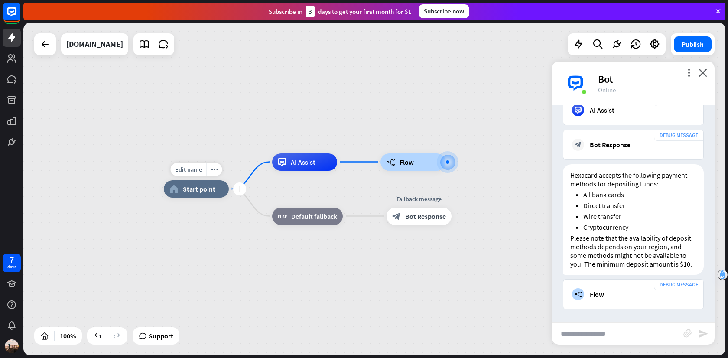
click at [200, 189] on span "Start point" at bounding box center [199, 189] width 33 height 9
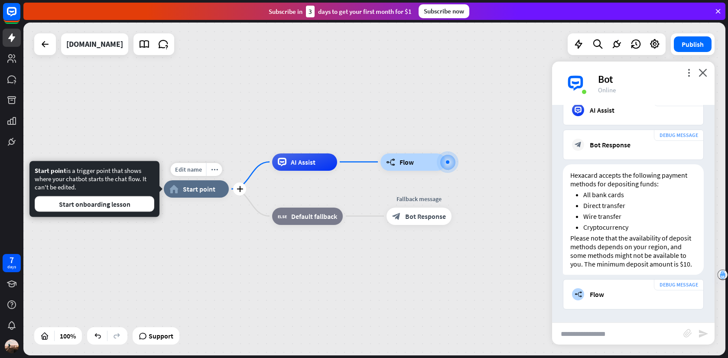
click at [198, 189] on span "Start point" at bounding box center [199, 189] width 33 height 9
click at [235, 189] on div "plus" at bounding box center [239, 189] width 13 height 13
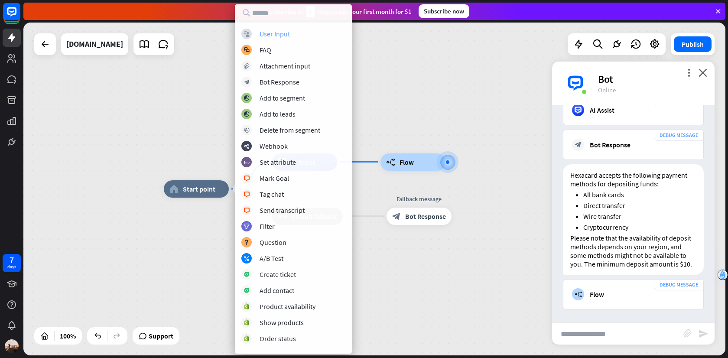
click at [293, 34] on div "block_user_input User Input" at bounding box center [294, 34] width 104 height 10
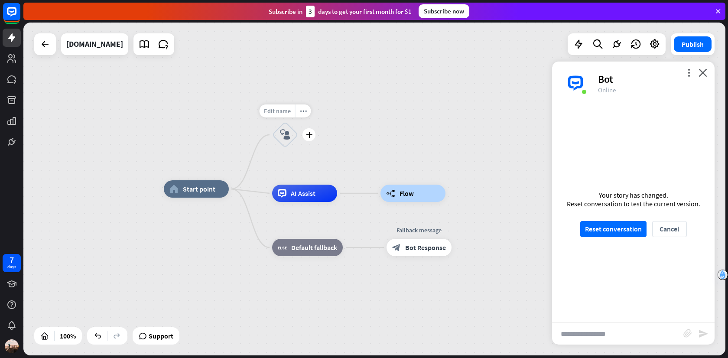
click at [281, 108] on span "Edit name" at bounding box center [277, 111] width 27 height 8
type input "**********"
click at [361, 132] on div "**********" at bounding box center [374, 189] width 702 height 333
click at [314, 134] on div "plus" at bounding box center [309, 134] width 13 height 13
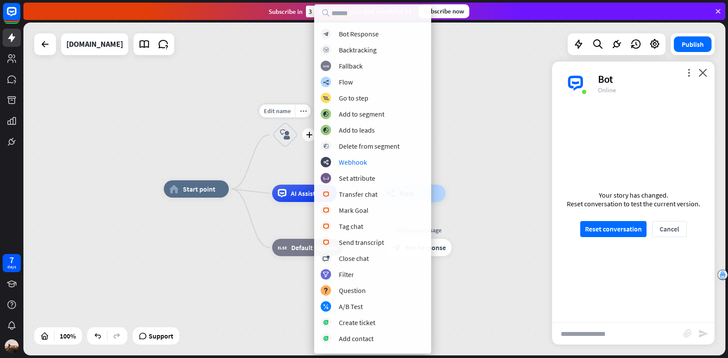
click at [283, 133] on icon "block_user_input" at bounding box center [285, 135] width 10 height 10
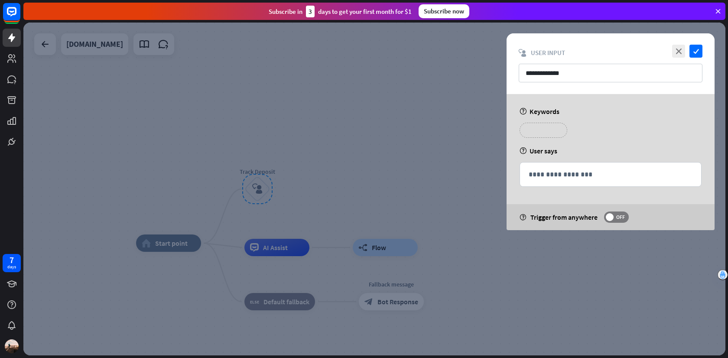
click at [554, 131] on p "**********" at bounding box center [543, 130] width 35 height 11
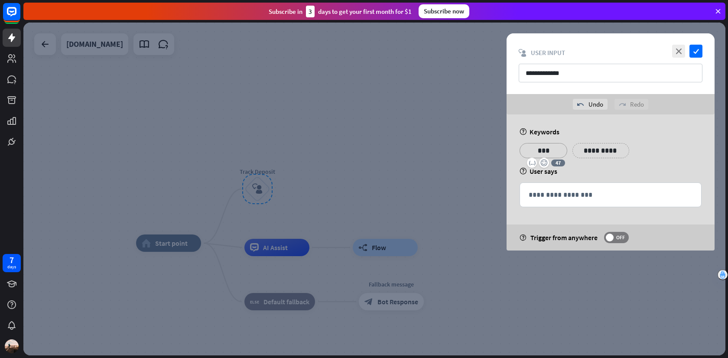
click at [632, 154] on div "**********" at bounding box center [610, 154] width 187 height 22
click at [692, 52] on icon "check" at bounding box center [696, 51] width 13 height 13
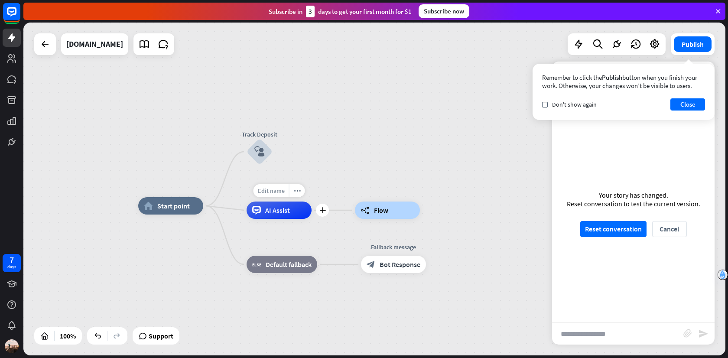
click at [275, 190] on span "Edit name" at bounding box center [271, 191] width 27 height 8
click at [330, 188] on div "home_2 Start point Track Deposit block_user_input AI Assist builder_tree Flow b…" at bounding box center [374, 189] width 702 height 333
click at [275, 219] on div "Edit name more_horiz plus AI Assist" at bounding box center [279, 210] width 65 height 17
click at [282, 216] on div "AI Assist" at bounding box center [279, 210] width 65 height 17
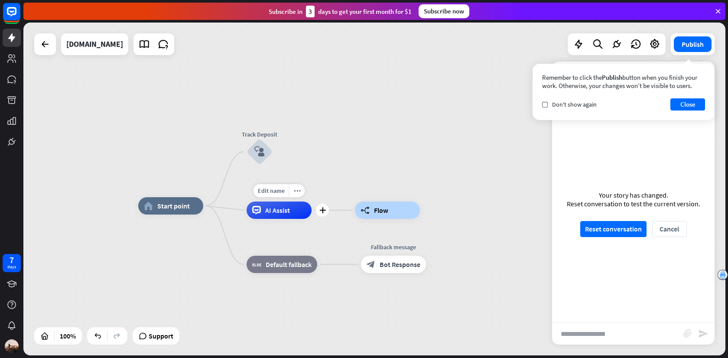
click at [282, 216] on div "AI Assist" at bounding box center [279, 210] width 65 height 17
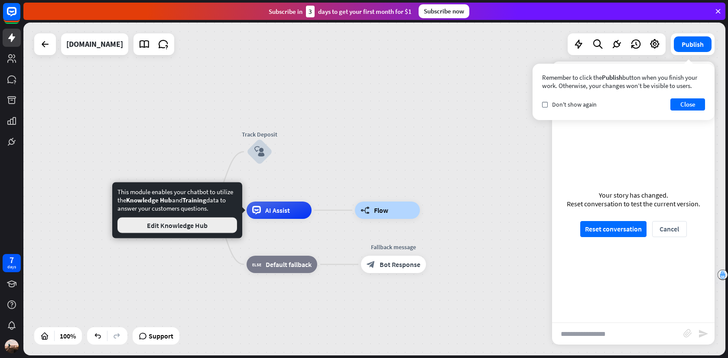
click at [198, 228] on button "Edit Knowledge Hub" at bounding box center [178, 226] width 120 height 16
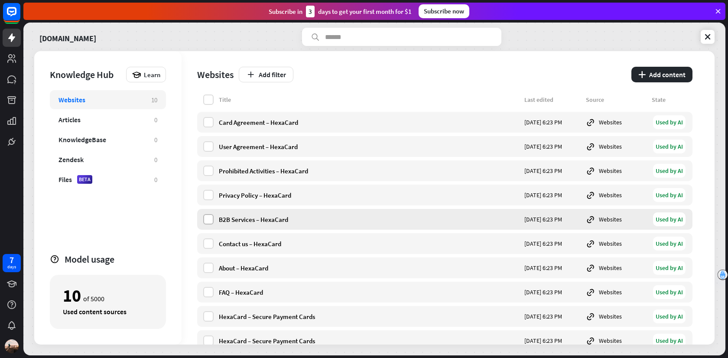
click at [207, 218] on label at bounding box center [208, 219] width 10 height 10
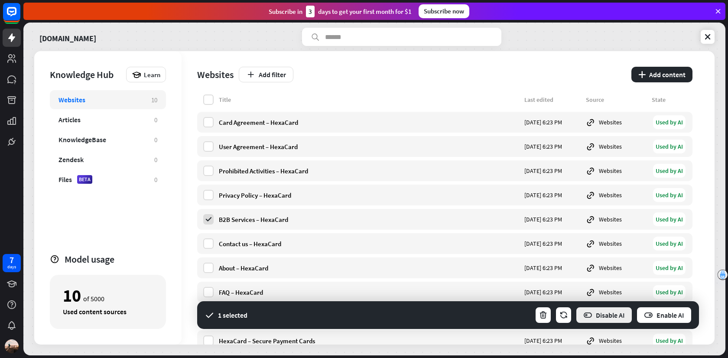
click at [614, 314] on button "Disable AI" at bounding box center [604, 315] width 57 height 17
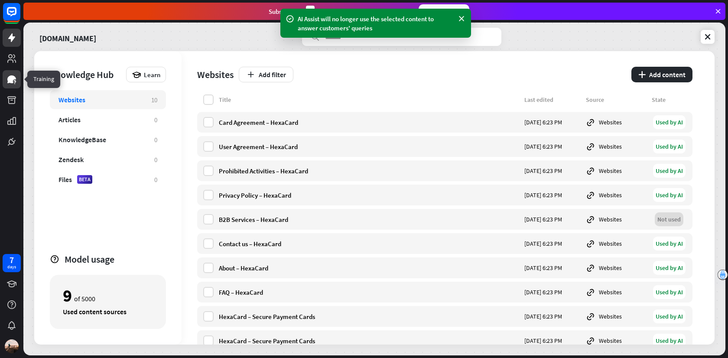
click at [13, 81] on icon at bounding box center [11, 79] width 9 height 8
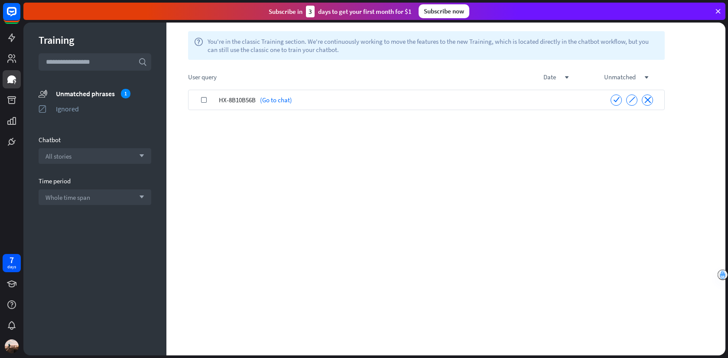
click at [238, 99] on span "HX-8B10B56B" at bounding box center [237, 100] width 37 height 20
click at [12, 62] on icon at bounding box center [11, 58] width 9 height 9
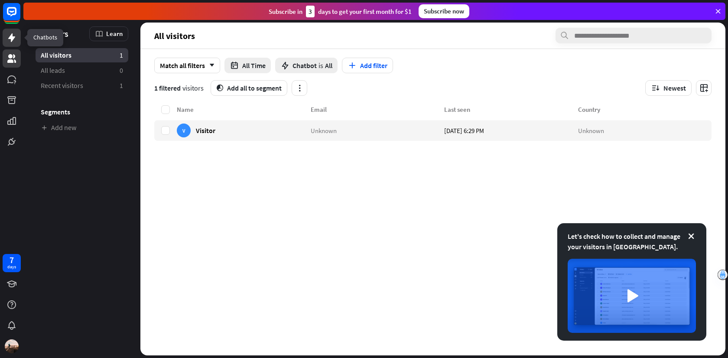
click at [10, 32] on link at bounding box center [12, 38] width 18 height 18
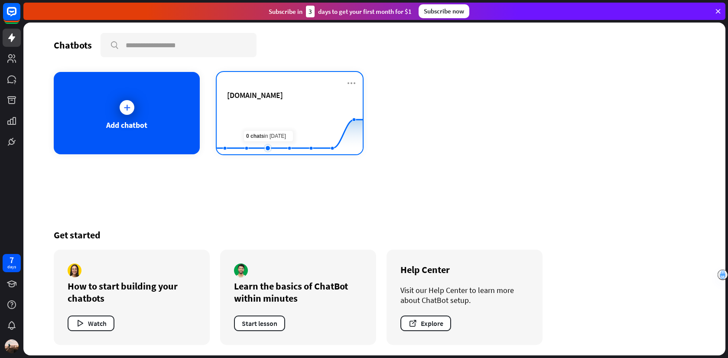
click at [276, 112] on rect at bounding box center [290, 133] width 146 height 54
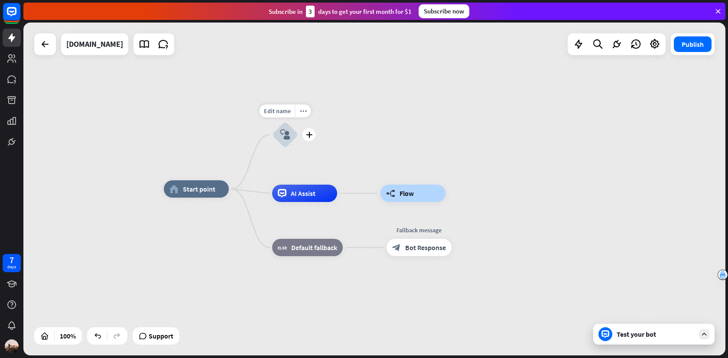
click at [282, 138] on icon "block_user_input" at bounding box center [285, 135] width 10 height 10
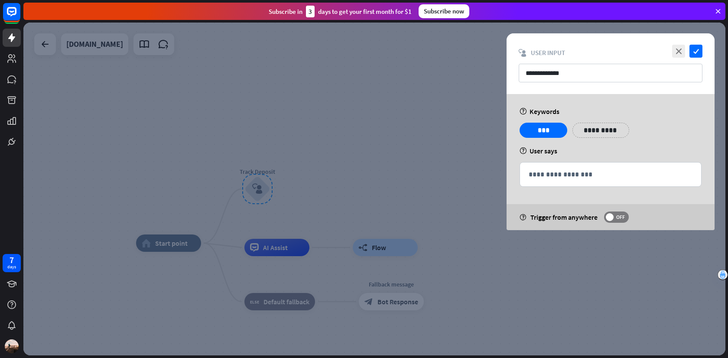
click at [445, 150] on div at bounding box center [374, 189] width 702 height 333
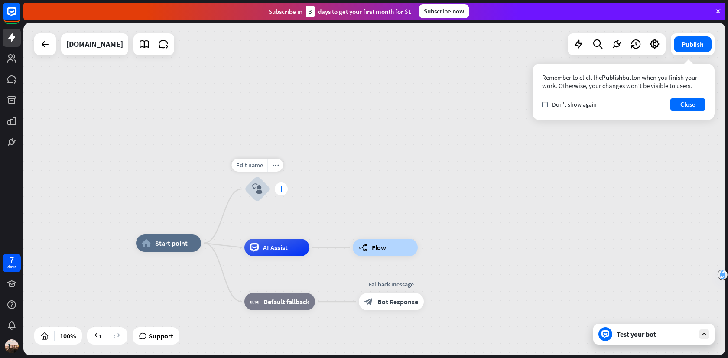
click at [283, 187] on icon "plus" at bounding box center [281, 189] width 7 height 6
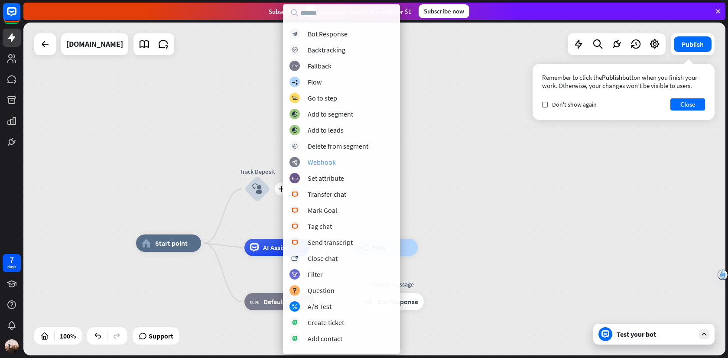
click at [333, 167] on div "webhooks Webhook" at bounding box center [342, 162] width 104 height 10
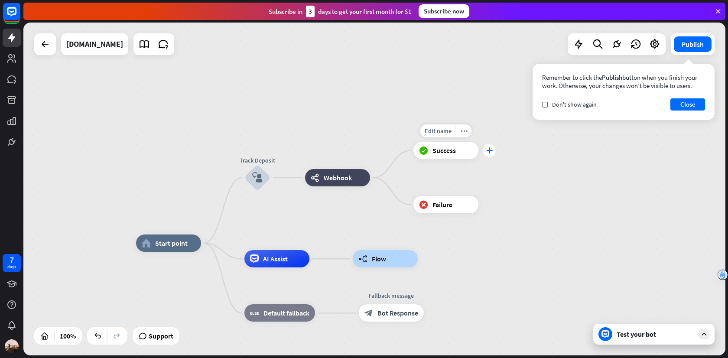
click at [493, 150] on div "plus" at bounding box center [489, 150] width 13 height 13
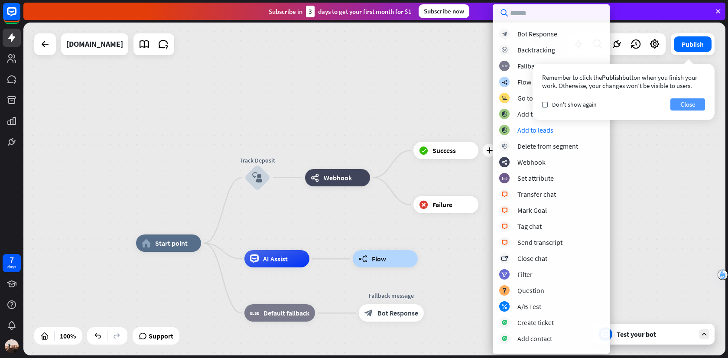
click at [690, 102] on button "Close" at bounding box center [688, 104] width 35 height 12
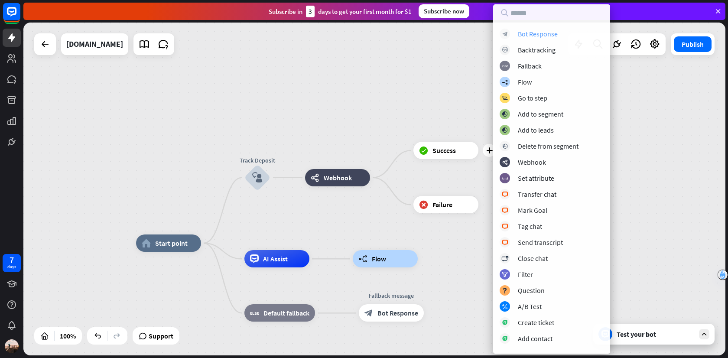
click at [539, 32] on div "Bot Response" at bounding box center [538, 33] width 40 height 9
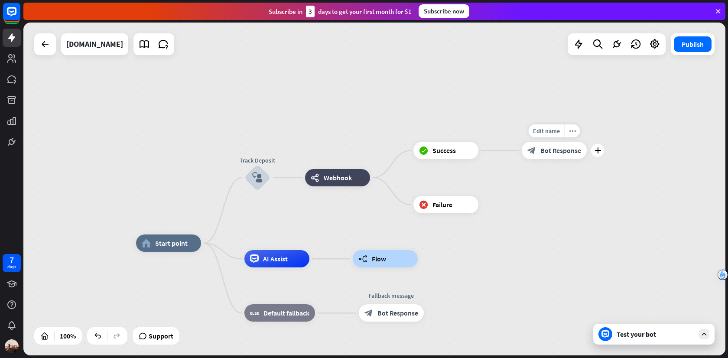
click at [555, 150] on span "Bot Response" at bounding box center [561, 150] width 41 height 9
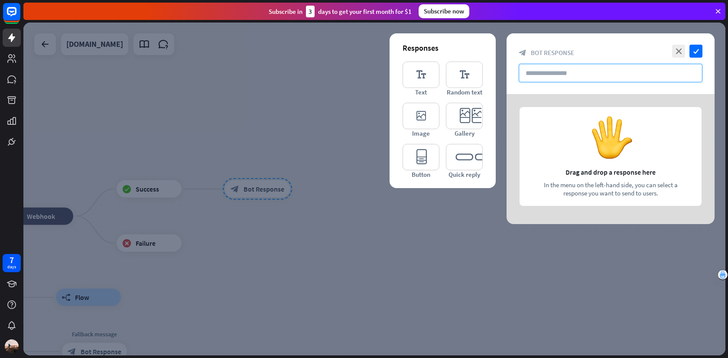
click at [549, 67] on input "text" at bounding box center [611, 73] width 184 height 19
click at [679, 51] on icon "close" at bounding box center [679, 51] width 13 height 13
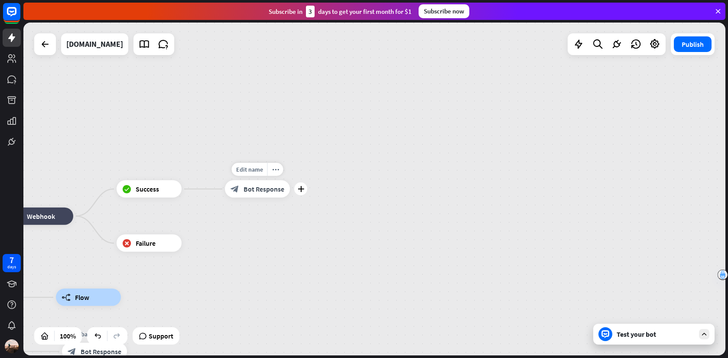
click at [274, 194] on div "block_bot_response Bot Response" at bounding box center [257, 188] width 65 height 17
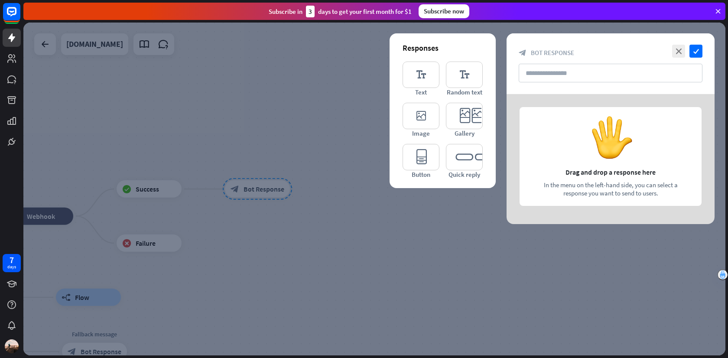
click at [282, 178] on div at bounding box center [374, 189] width 702 height 333
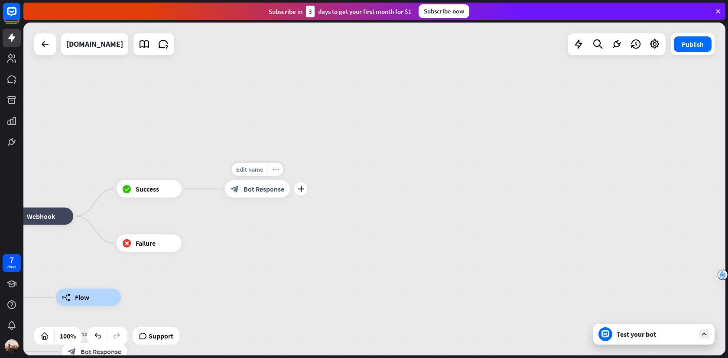
click at [273, 167] on icon "more_horiz" at bounding box center [275, 170] width 7 height 7
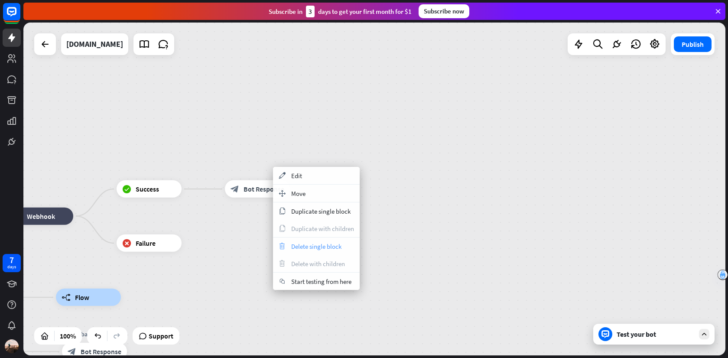
click at [307, 242] on span "Delete single block" at bounding box center [316, 246] width 50 height 8
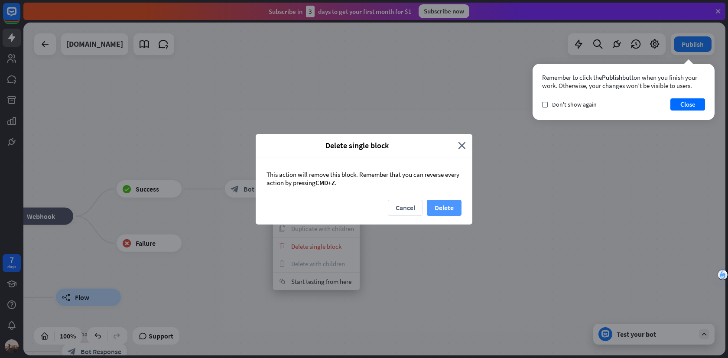
click at [442, 215] on button "Delete" at bounding box center [444, 208] width 35 height 16
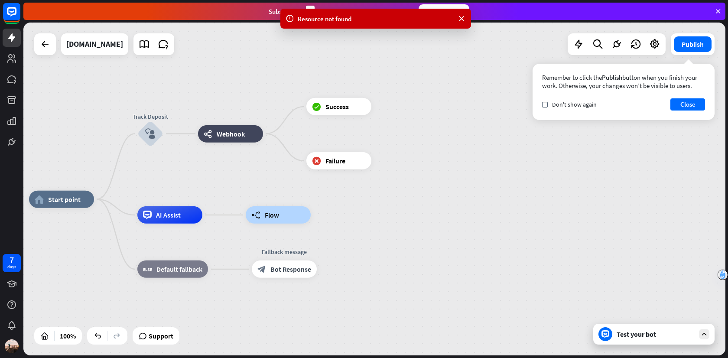
drag, startPoint x: 323, startPoint y: 248, endPoint x: 566, endPoint y: 146, distance: 264.1
click at [566, 146] on div "home_2 Start point Track Deposit block_user_input webhooks Webhook block_succes…" at bounding box center [374, 189] width 702 height 333
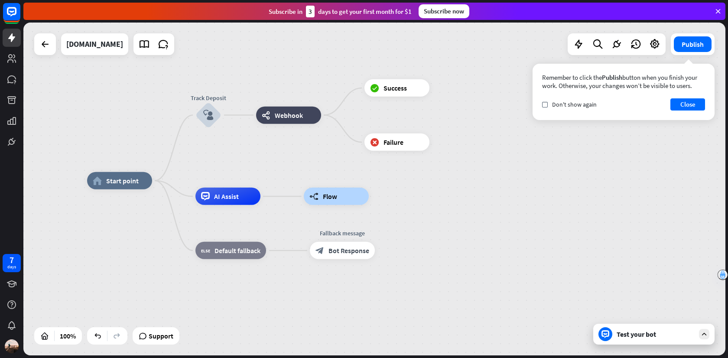
drag, startPoint x: 467, startPoint y: 165, endPoint x: 508, endPoint y: 176, distance: 42.8
click at [508, 176] on div "home_2 Start point Track Deposit block_user_input webhooks Webhook block_succes…" at bounding box center [374, 189] width 702 height 333
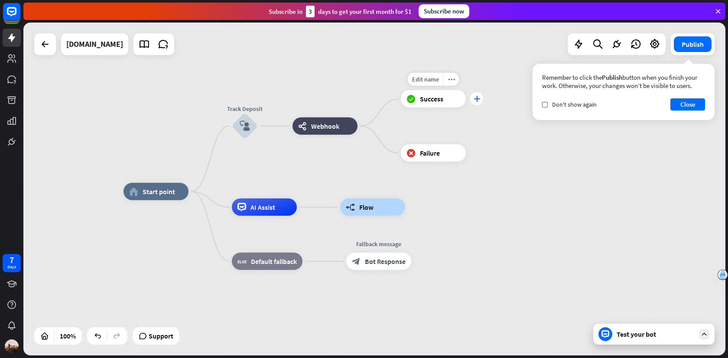
click at [478, 100] on icon "plus" at bounding box center [477, 99] width 7 height 6
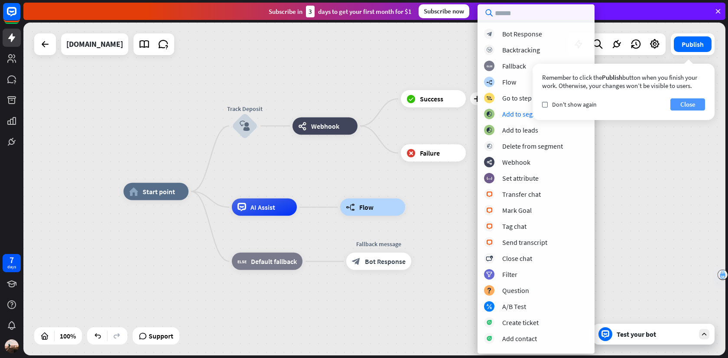
click at [683, 103] on button "Close" at bounding box center [688, 104] width 35 height 12
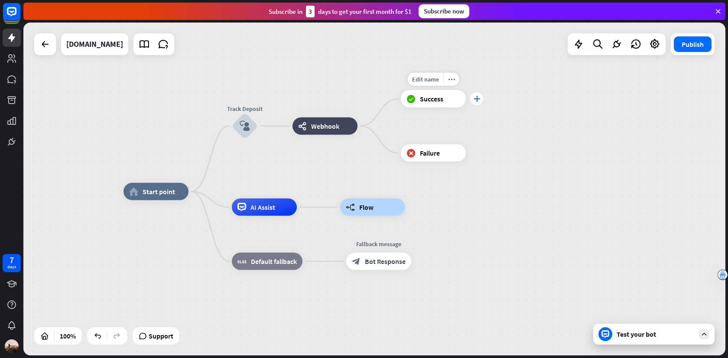
click at [476, 103] on div "plus" at bounding box center [476, 98] width 13 height 13
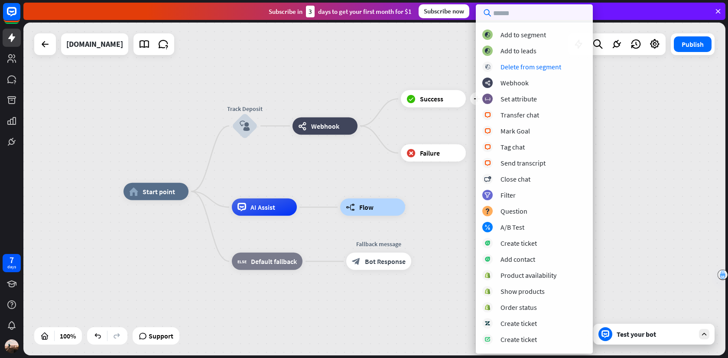
scroll to position [109, 0]
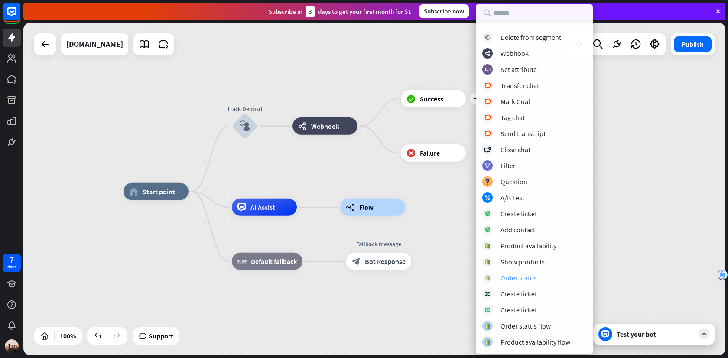
click at [531, 278] on div "Order status" at bounding box center [519, 278] width 36 height 9
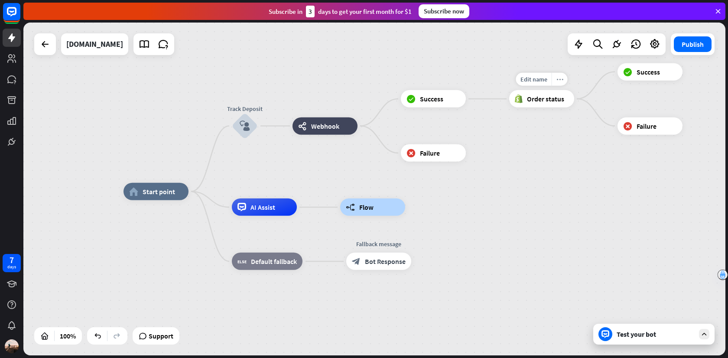
click at [557, 79] on icon "more_horiz" at bounding box center [560, 79] width 7 height 7
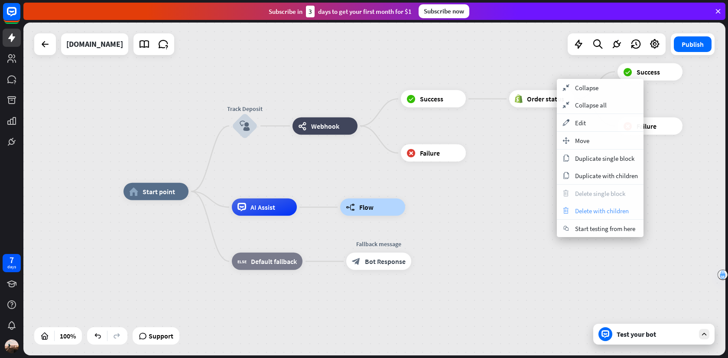
click at [581, 208] on span "Delete with children" at bounding box center [602, 211] width 54 height 8
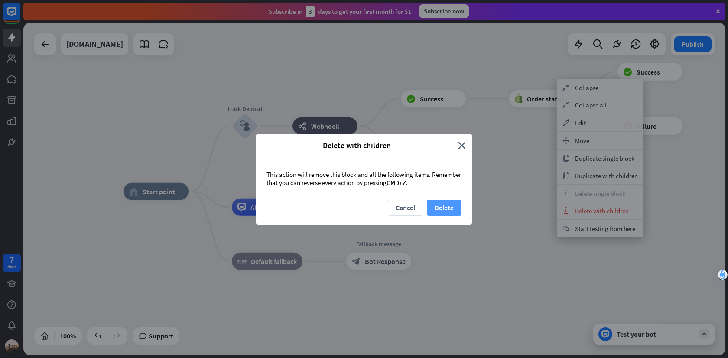
click at [451, 215] on button "Delete" at bounding box center [444, 208] width 35 height 16
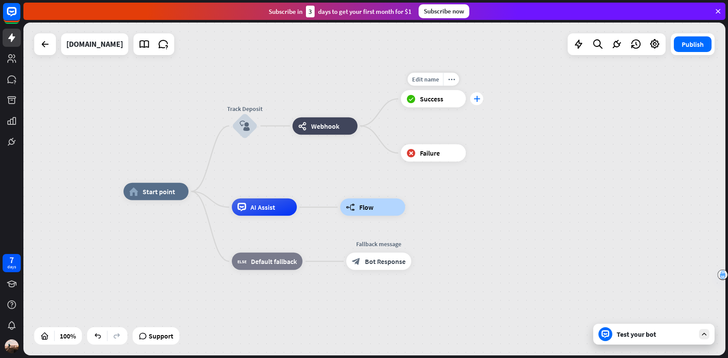
click at [478, 97] on icon "plus" at bounding box center [477, 99] width 7 height 6
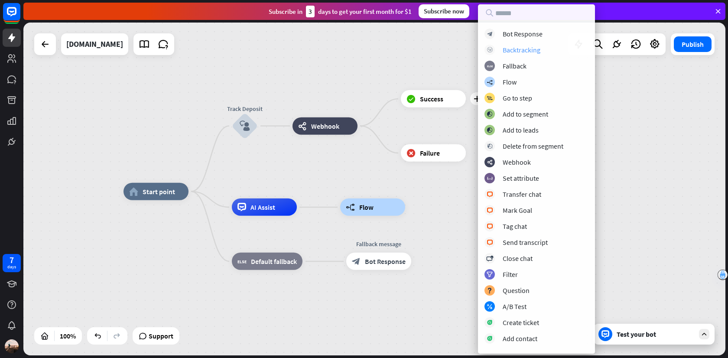
click at [535, 52] on div "Backtracking" at bounding box center [522, 50] width 38 height 9
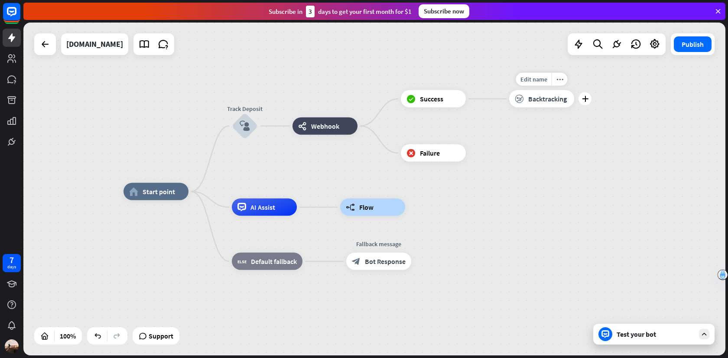
click at [544, 99] on span "Backtracking" at bounding box center [548, 99] width 39 height 9
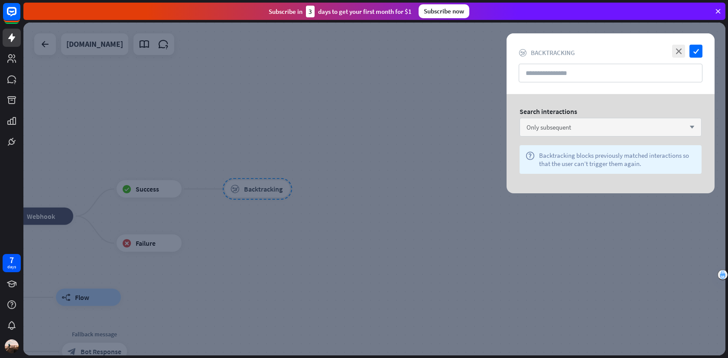
click at [549, 130] on span "Only subsequent" at bounding box center [549, 127] width 45 height 8
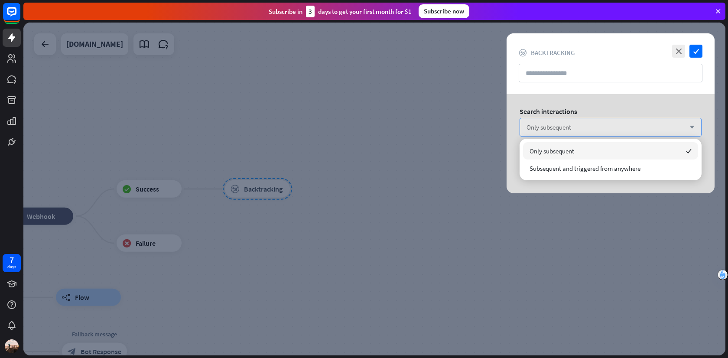
click at [549, 130] on span "Only subsequent" at bounding box center [549, 127] width 45 height 8
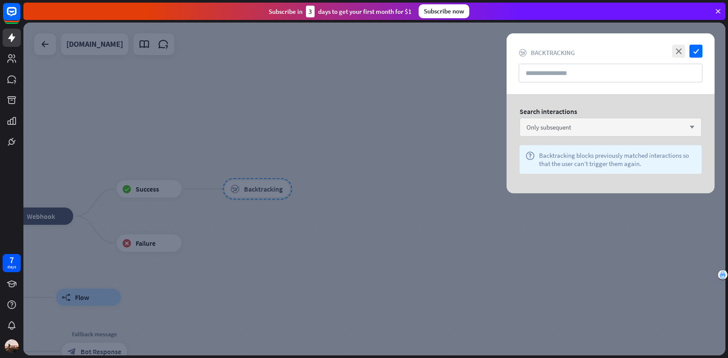
click at [568, 130] on span "Only subsequent" at bounding box center [549, 127] width 45 height 8
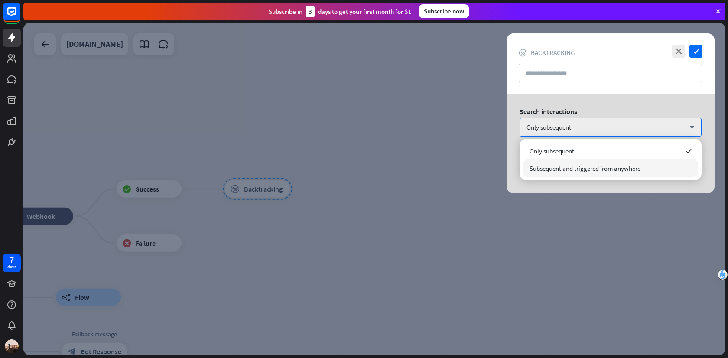
click at [565, 167] on span "Subsequent and triggered from anywhere" at bounding box center [585, 168] width 111 height 8
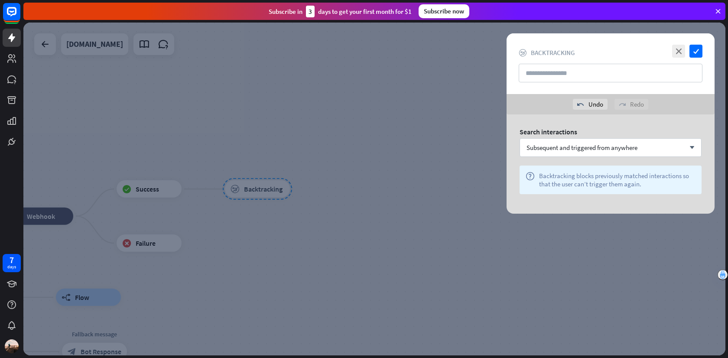
click at [485, 174] on div at bounding box center [374, 189] width 702 height 333
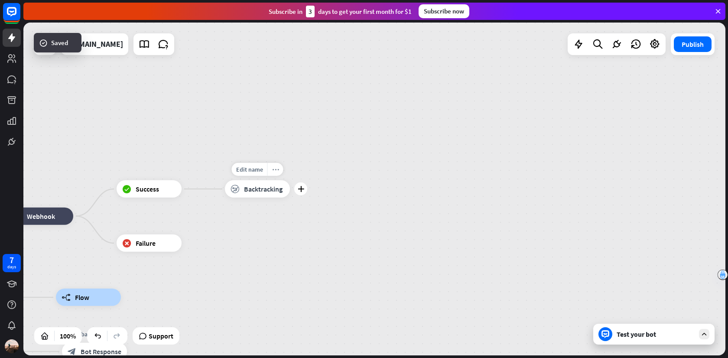
click at [277, 172] on icon "more_horiz" at bounding box center [275, 170] width 7 height 7
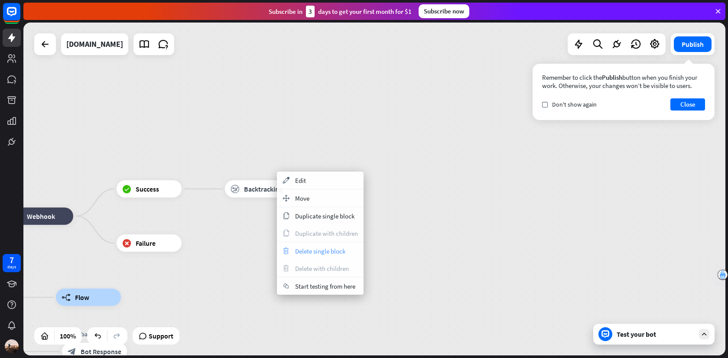
click at [332, 249] on span "Delete single block" at bounding box center [320, 251] width 50 height 8
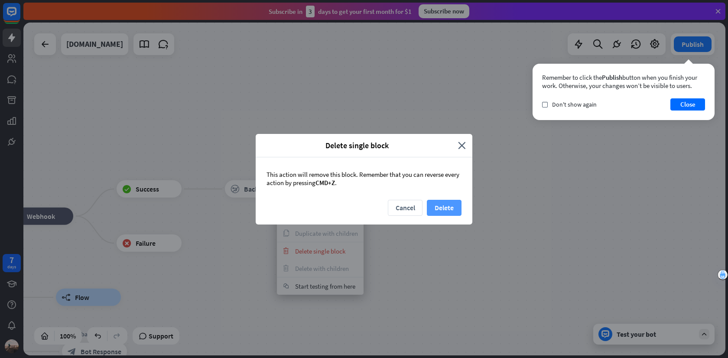
click at [441, 207] on button "Delete" at bounding box center [444, 208] width 35 height 16
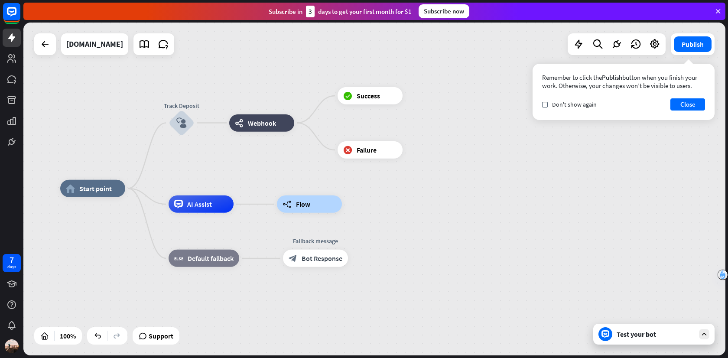
drag, startPoint x: 324, startPoint y: 226, endPoint x: 533, endPoint y: 140, distance: 225.7
click at [533, 140] on div "home_2 Start point Track Deposit block_user_input webhooks Webhook block_succes…" at bounding box center [374, 189] width 702 height 333
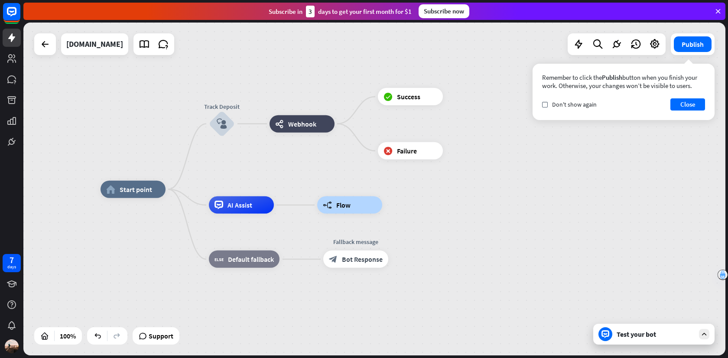
drag, startPoint x: 444, startPoint y: 197, endPoint x: 483, endPoint y: 198, distance: 39.0
click at [483, 198] on div "home_2 Start point Track Deposit block_user_input webhooks Webhook block_succes…" at bounding box center [452, 355] width 702 height 333
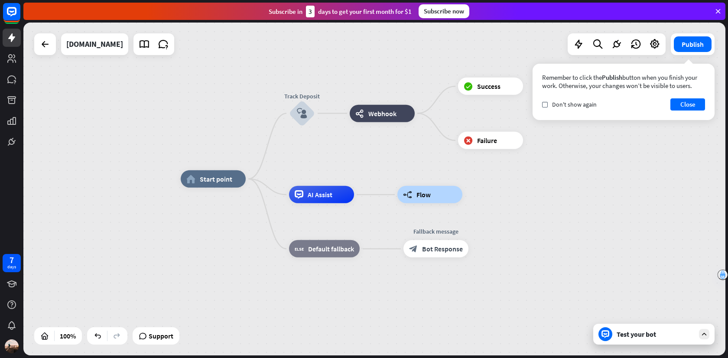
drag, startPoint x: 323, startPoint y: 164, endPoint x: 404, endPoint y: 152, distance: 81.6
click at [404, 153] on div "home_2 Start point Track Deposit block_user_input webhooks Webhook block_succes…" at bounding box center [374, 189] width 702 height 333
drag, startPoint x: 302, startPoint y: 118, endPoint x: 316, endPoint y: 138, distance: 24.2
click at [316, 126] on div "Edit name more_horiz plus block_user_input" at bounding box center [303, 113] width 26 height 26
click at [371, 75] on div "home_2 Start point Track Deposit block_user_input webhooks Webhook block_succes…" at bounding box center [374, 189] width 702 height 333
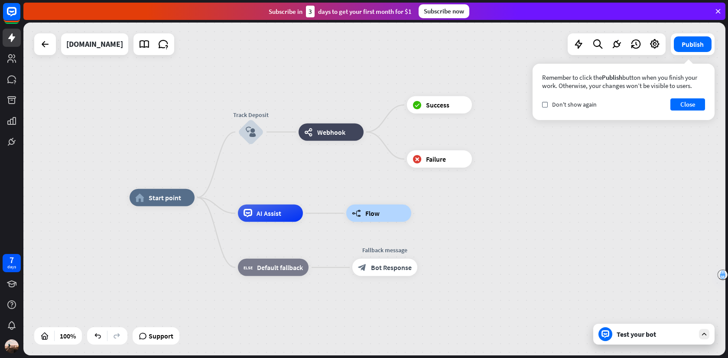
drag, startPoint x: 384, startPoint y: 67, endPoint x: 331, endPoint y: 87, distance: 56.4
click at [331, 87] on div "home_2 Start point Track Deposit block_user_input webhooks Webhook block_succes…" at bounding box center [374, 189] width 702 height 333
click at [630, 340] on div "Test your bot" at bounding box center [654, 334] width 121 height 21
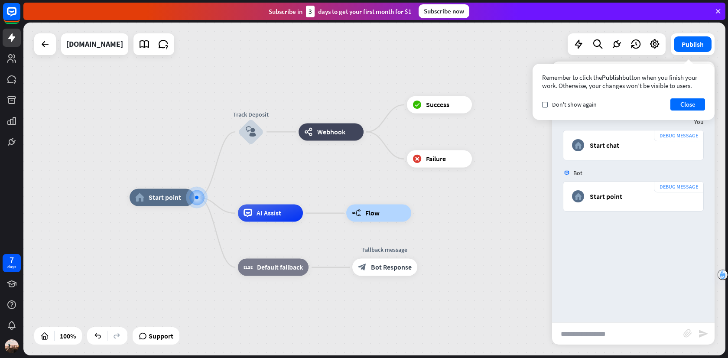
click at [622, 329] on input "text" at bounding box center [617, 334] width 131 height 22
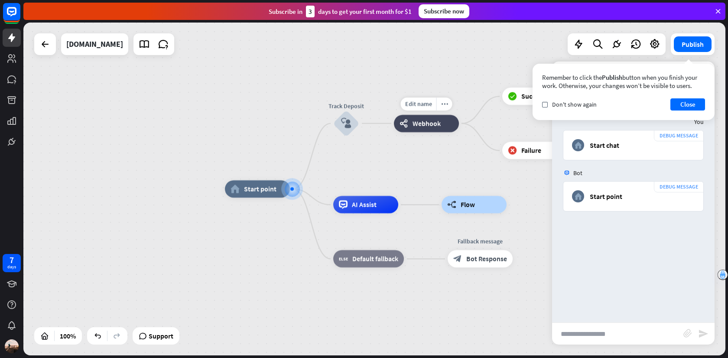
click at [429, 123] on span "Webhook" at bounding box center [427, 123] width 28 height 9
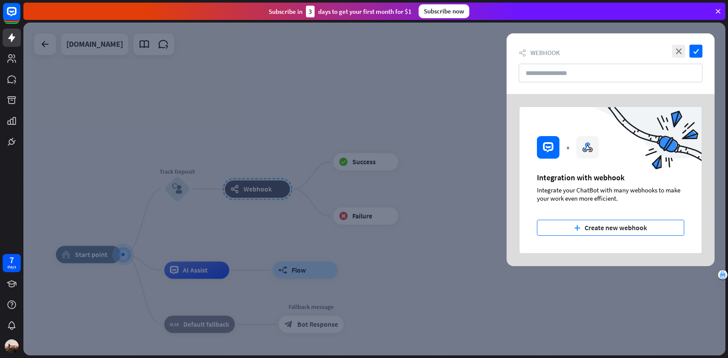
click at [618, 232] on button "plus Create new webhook" at bounding box center [610, 228] width 147 height 16
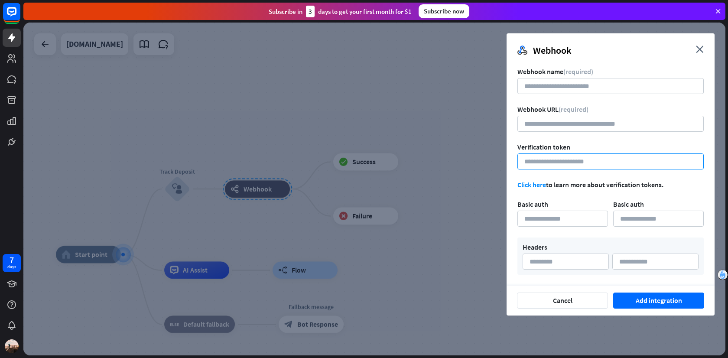
click at [572, 158] on input at bounding box center [611, 162] width 186 height 16
click at [581, 141] on form "Webhook name (required) Webhook URL (required) Verification token Click here to…" at bounding box center [611, 171] width 186 height 208
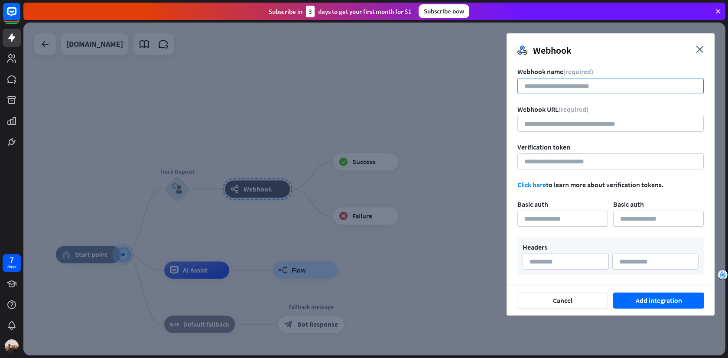
click at [583, 81] on input at bounding box center [611, 86] width 186 height 16
type input "**********"
click at [583, 135] on form "**********" at bounding box center [611, 171] width 186 height 208
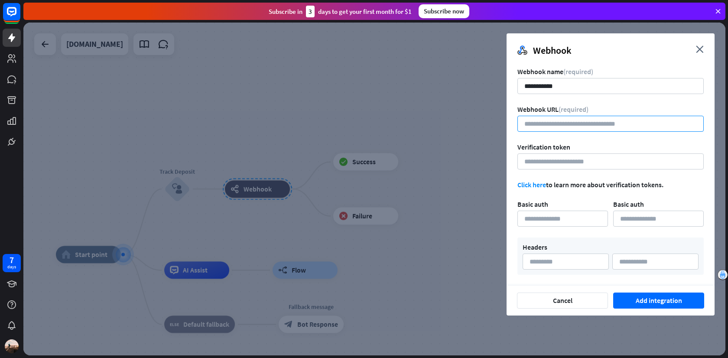
click at [583, 119] on input "url" at bounding box center [611, 124] width 186 height 16
type input "**********"
click at [604, 172] on form "**********" at bounding box center [611, 171] width 186 height 208
click at [587, 159] on input at bounding box center [611, 162] width 186 height 16
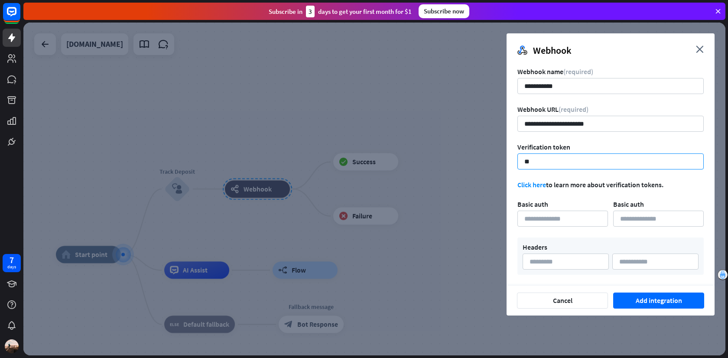
type input "*"
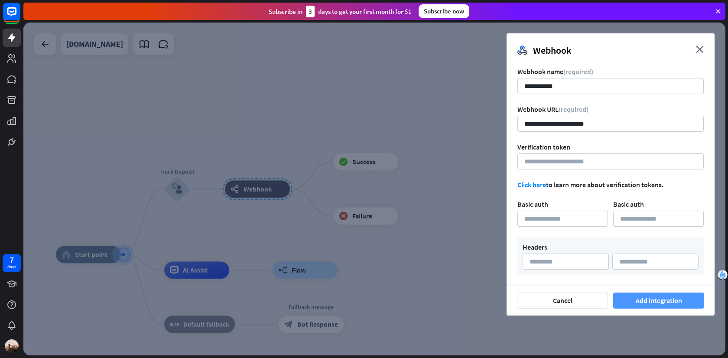
click at [634, 297] on button "Add integration" at bounding box center [659, 301] width 91 height 16
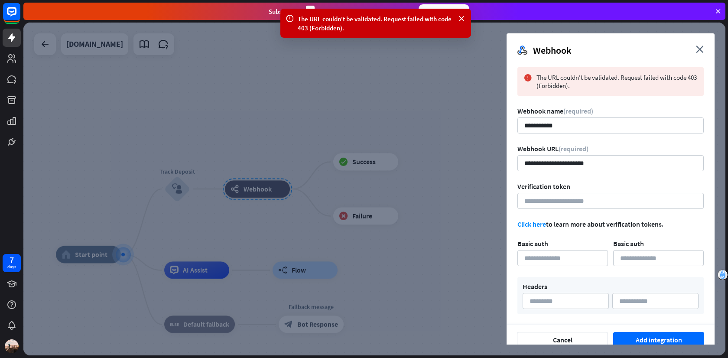
scroll to position [10, 0]
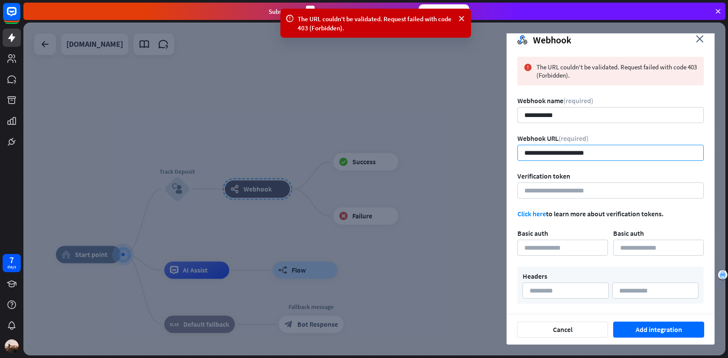
click at [601, 154] on input "**********" at bounding box center [611, 153] width 186 height 16
type input "**********"
click at [592, 192] on input at bounding box center [611, 191] width 186 height 16
click at [540, 210] on link "Click here" at bounding box center [532, 213] width 29 height 9
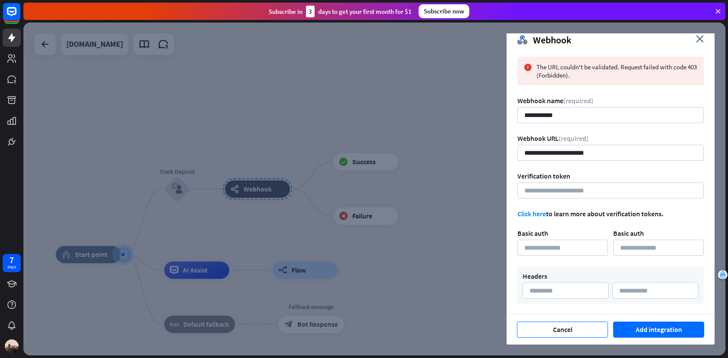
click at [572, 330] on button "Cancel" at bounding box center [562, 330] width 91 height 16
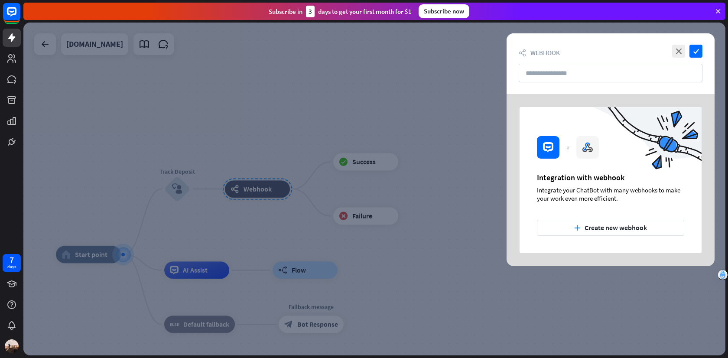
click at [477, 205] on div at bounding box center [374, 189] width 702 height 333
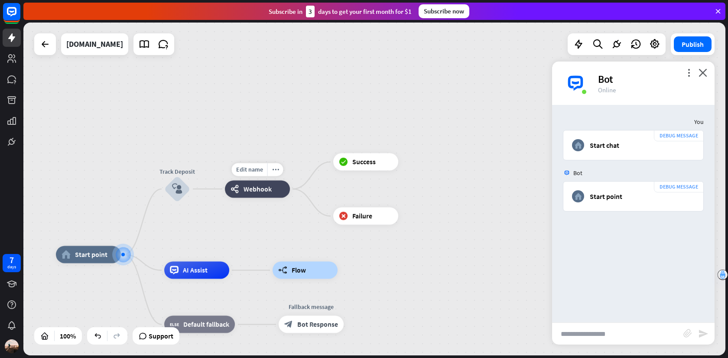
click at [278, 185] on div "webhooks Webhook" at bounding box center [257, 188] width 65 height 17
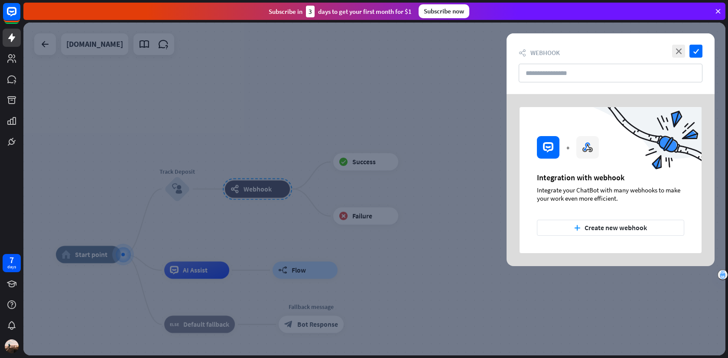
click at [285, 173] on div at bounding box center [374, 189] width 702 height 333
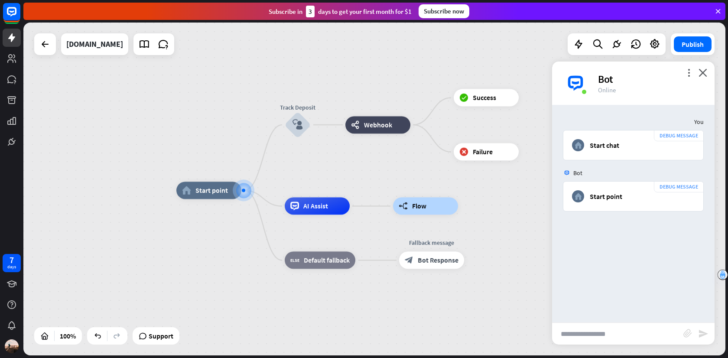
drag, startPoint x: 271, startPoint y: 158, endPoint x: 392, endPoint y: 92, distance: 137.2
click at [392, 93] on div "home_2 Start point Track Deposit block_user_input webhooks Webhook block_succes…" at bounding box center [374, 189] width 702 height 333
